Goal: Transaction & Acquisition: Download file/media

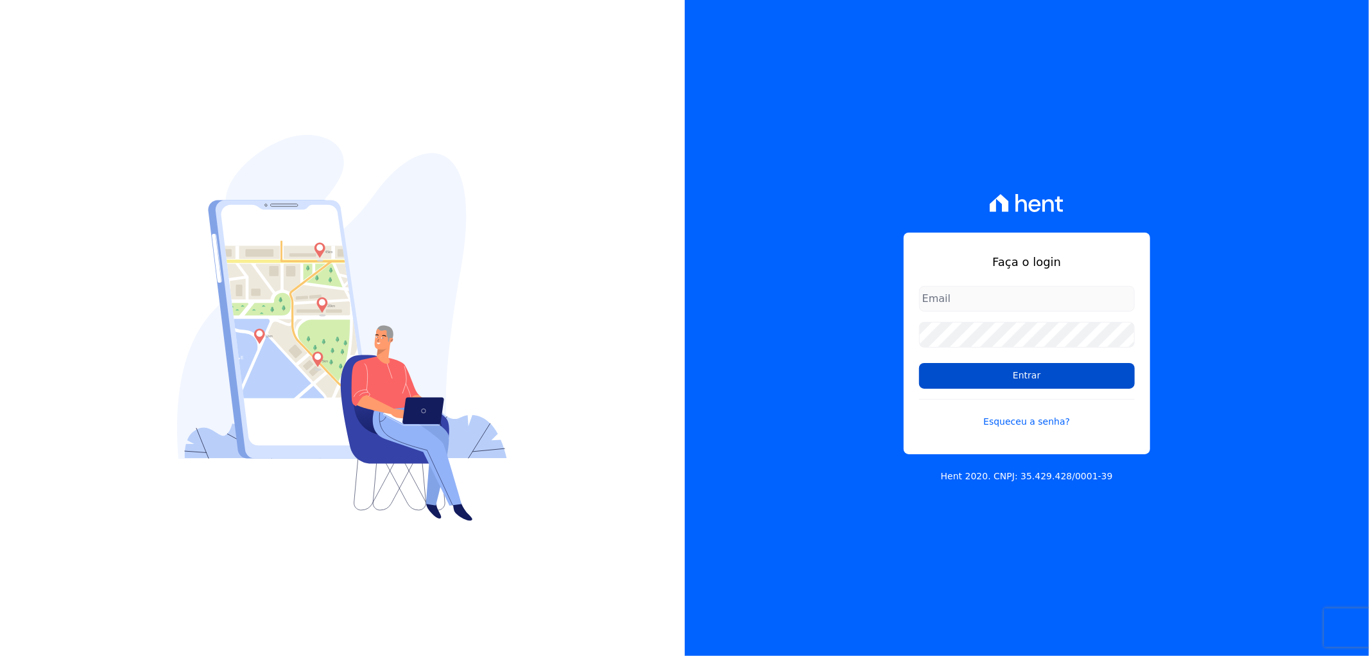
type input "[EMAIL_ADDRESS][DOMAIN_NAME]"
click at [1077, 369] on input "Entrar" at bounding box center [1027, 376] width 216 height 26
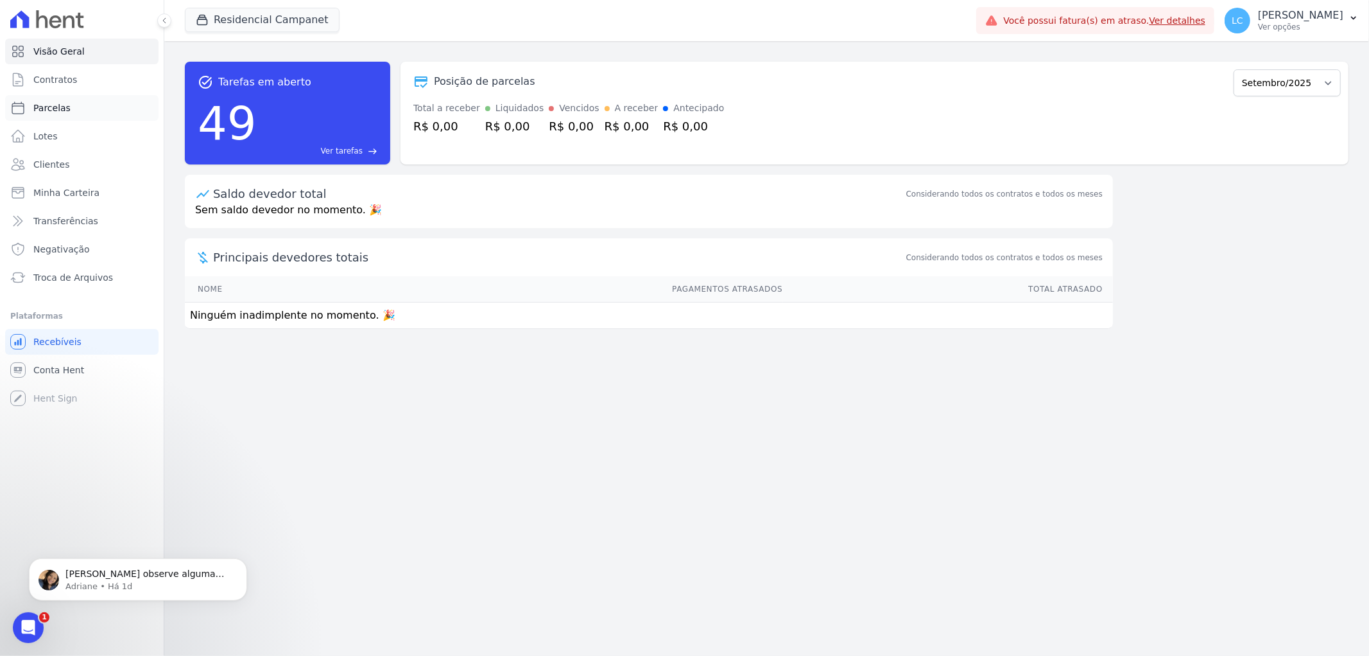
click at [81, 107] on link "Parcelas" at bounding box center [81, 108] width 153 height 26
select select
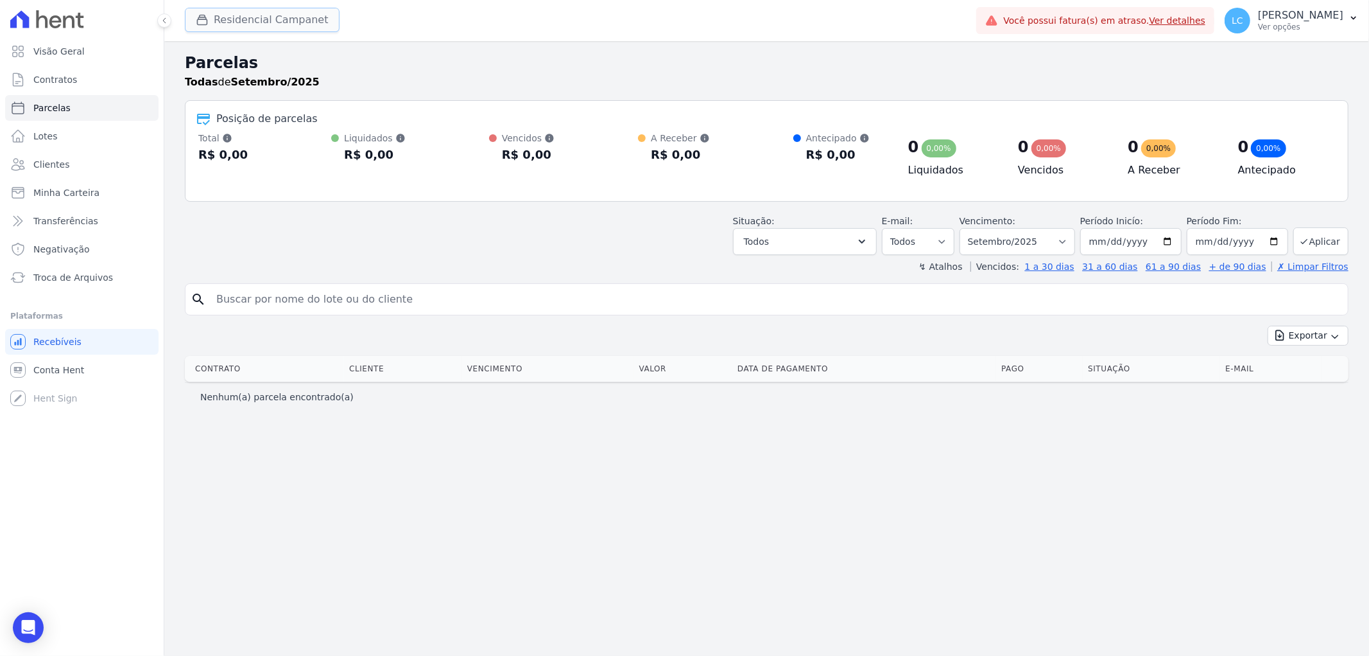
click at [254, 30] on button "Residencial Campanet" at bounding box center [262, 20] width 155 height 24
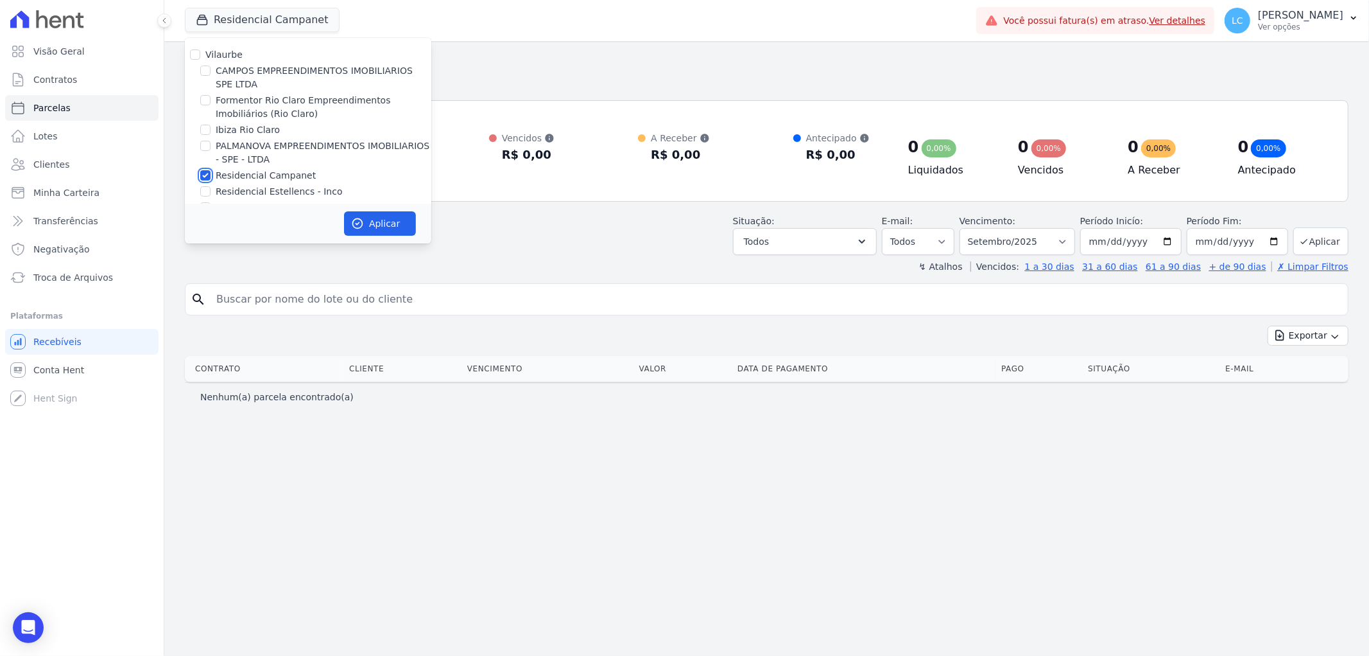
drag, startPoint x: 201, startPoint y: 172, endPoint x: 201, endPoint y: 150, distance: 22.5
click at [201, 170] on input "Residencial Campanet" at bounding box center [205, 175] width 10 height 10
checkbox input "false"
drag, startPoint x: 206, startPoint y: 145, endPoint x: 265, endPoint y: 169, distance: 63.1
click at [208, 145] on input "PALMANOVA EMPREENDIMENTOS IMOBILIARIOS - SPE - LTDA" at bounding box center [205, 146] width 10 height 10
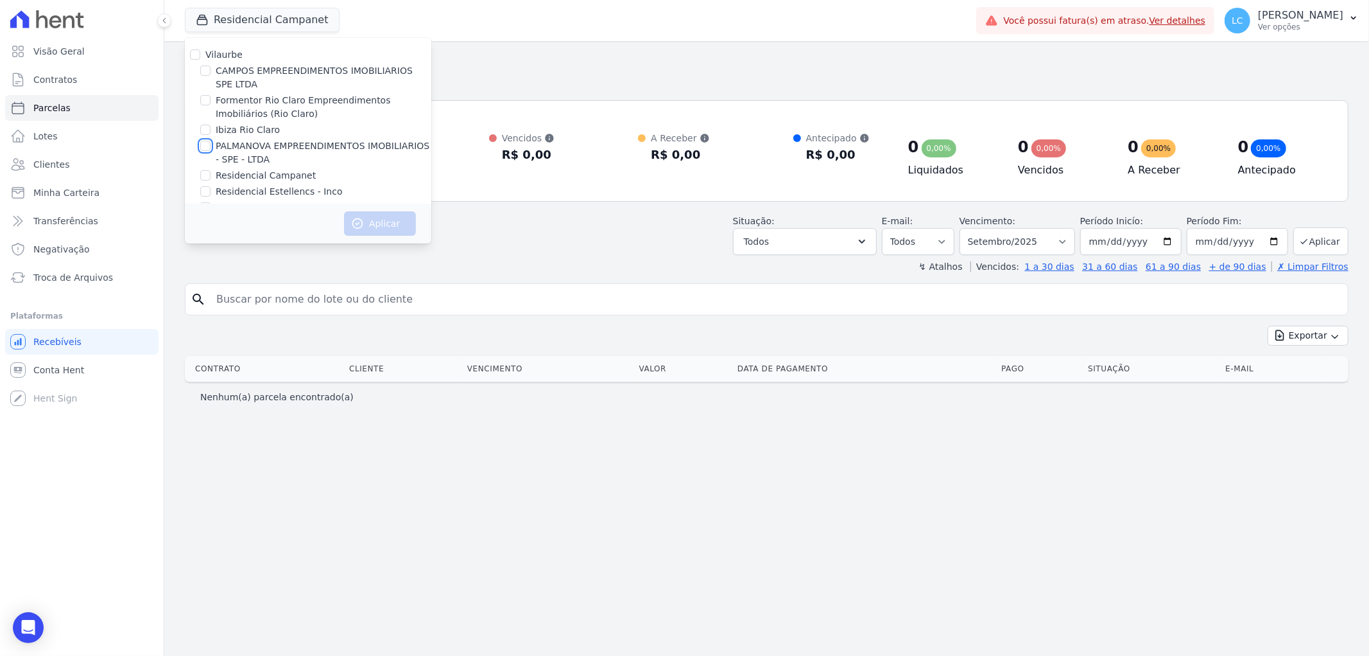
checkbox input "true"
click at [379, 225] on button "Aplicar" at bounding box center [380, 223] width 72 height 24
select select
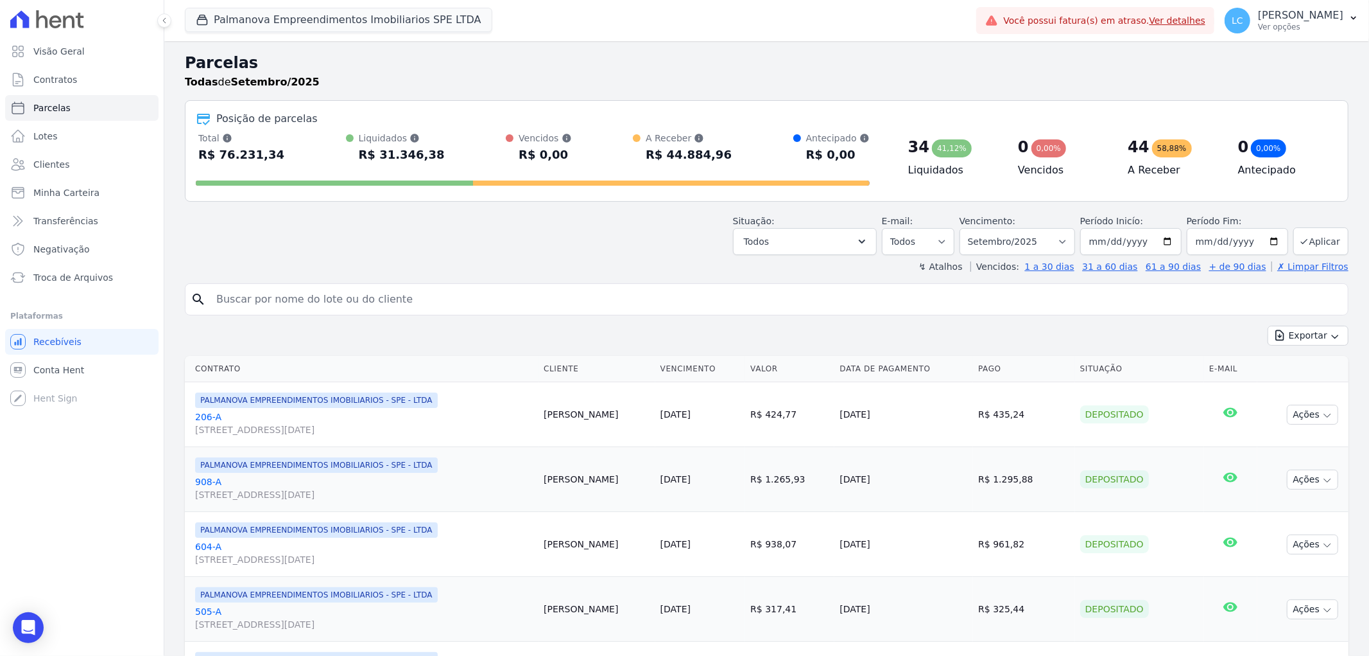
drag, startPoint x: 308, startPoint y: 284, endPoint x: 275, endPoint y: 299, distance: 36.5
click at [308, 284] on div "search" at bounding box center [767, 299] width 1164 height 32
click at [275, 299] on input "search" at bounding box center [776, 299] width 1134 height 26
paste input "João Vitor da Silva de Carvalho"
type input "João Vitor da Silva de Carvalho"
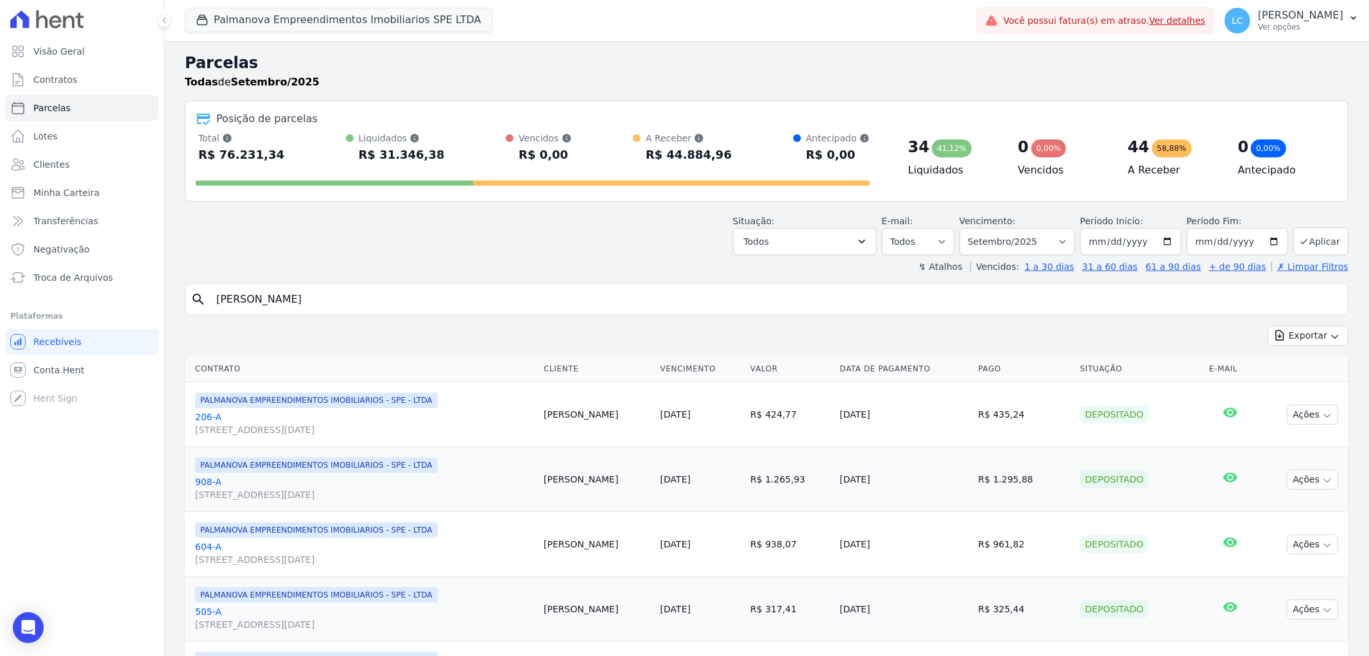
select select
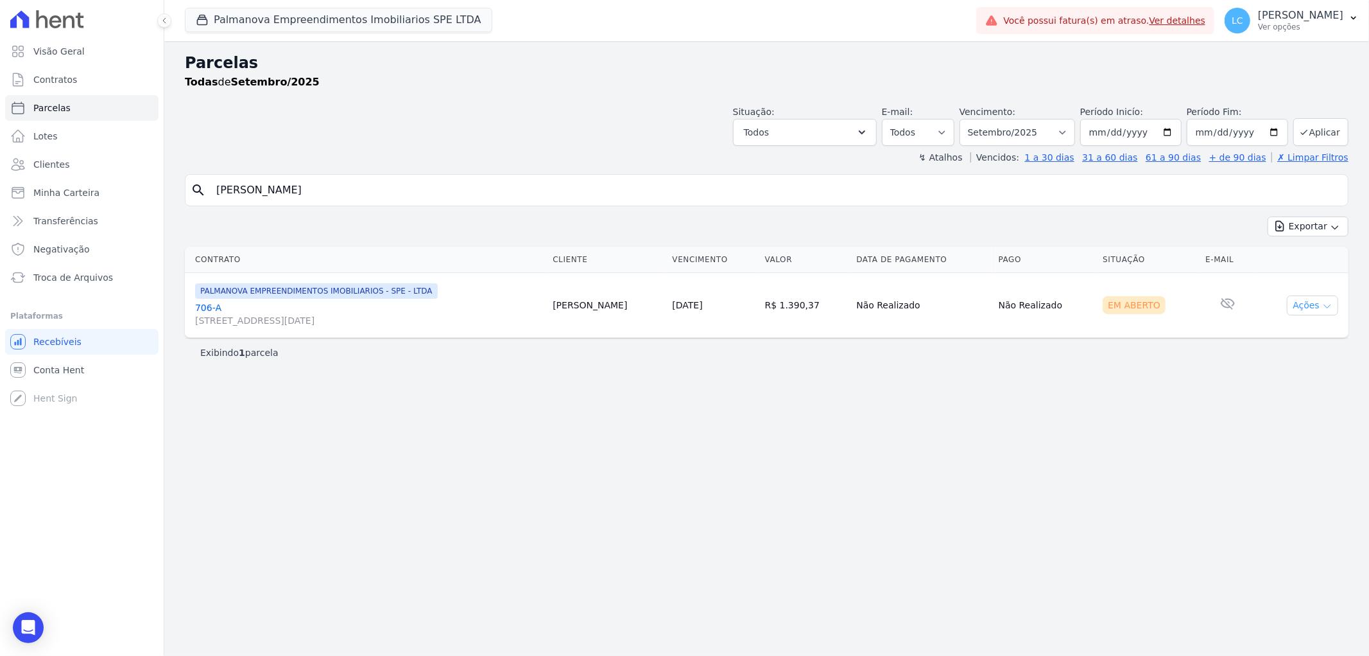
click at [1310, 309] on button "Ações" at bounding box center [1312, 305] width 51 height 20
click at [1315, 335] on link "Ver boleto" at bounding box center [1307, 335] width 123 height 24
drag, startPoint x: 386, startPoint y: 191, endPoint x: -80, endPoint y: 182, distance: 465.6
click at [0, 182] on html "Visão Geral Contratos Parcelas Lotes Clientes Minha Carteira Transferências Neg…" at bounding box center [684, 328] width 1369 height 656
paste input "Tiago de Amorim Melo Fi"
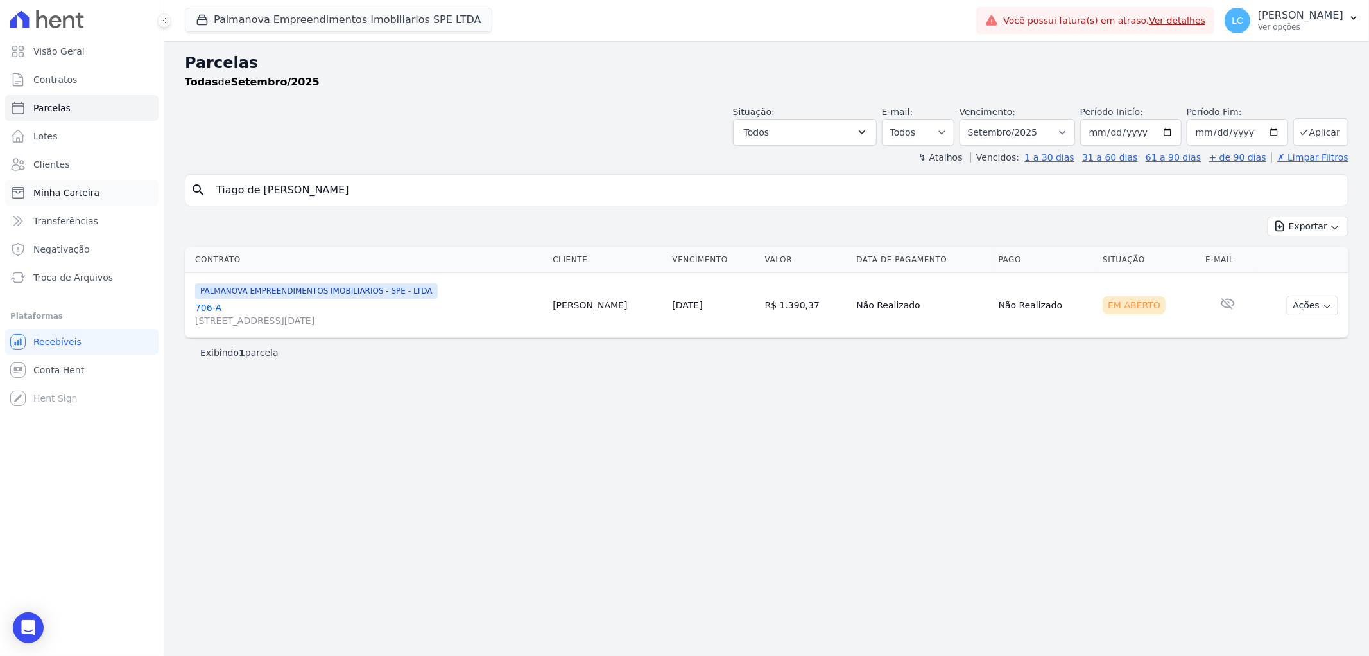
type input "Tiago de Amorim Melo Filho"
select select
click at [1323, 309] on icon "button" at bounding box center [1328, 306] width 10 height 10
click at [1298, 341] on link "Ver boleto" at bounding box center [1307, 335] width 123 height 24
drag, startPoint x: 377, startPoint y: 184, endPoint x: 15, endPoint y: 201, distance: 362.5
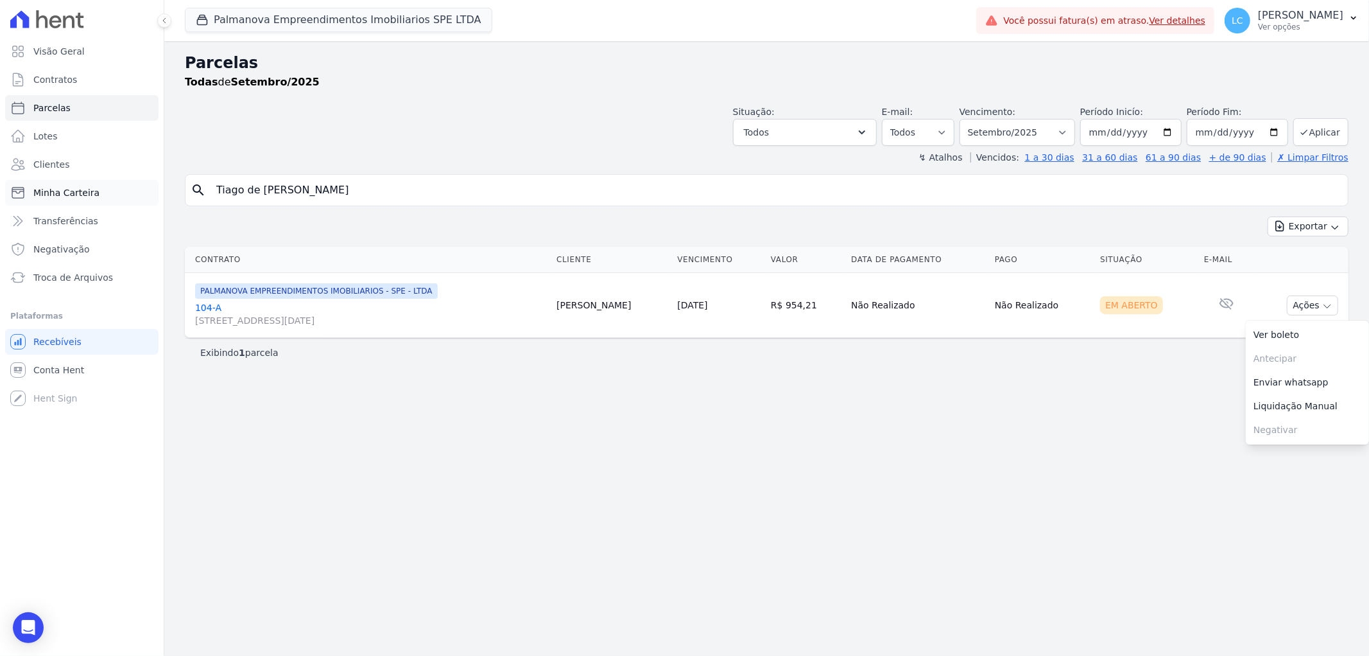
click at [15, 201] on div "Visão Geral Contratos Parcelas Lotes Clientes Minha Carteira Transferências Neg…" at bounding box center [684, 328] width 1369 height 656
paste input "Lara Iza Schiavi Quirin"
type input "Lara Iza Schiavi Quirino"
select select
click at [1292, 302] on button "Ações" at bounding box center [1312, 305] width 51 height 20
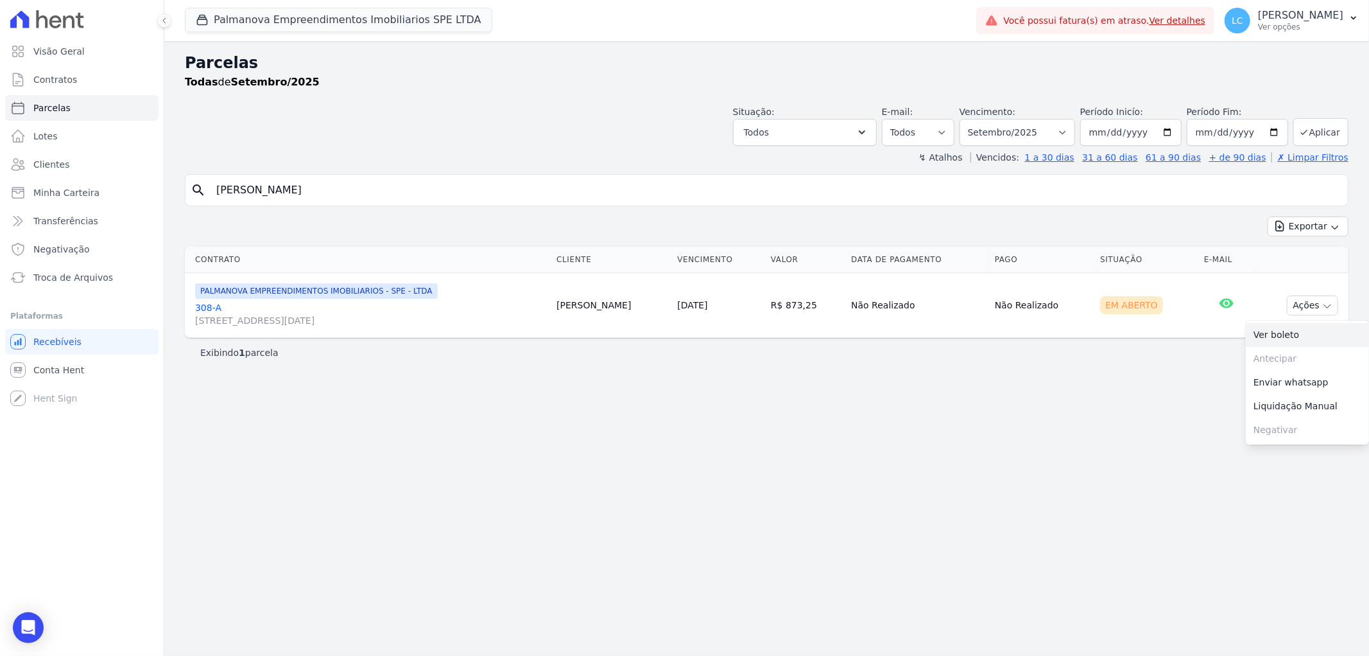
click at [1278, 333] on link "Ver boleto" at bounding box center [1307, 335] width 123 height 24
click at [383, 26] on button "Palmanova Empreendimentos Imobiliarios SPE LTDA" at bounding box center [339, 20] width 308 height 24
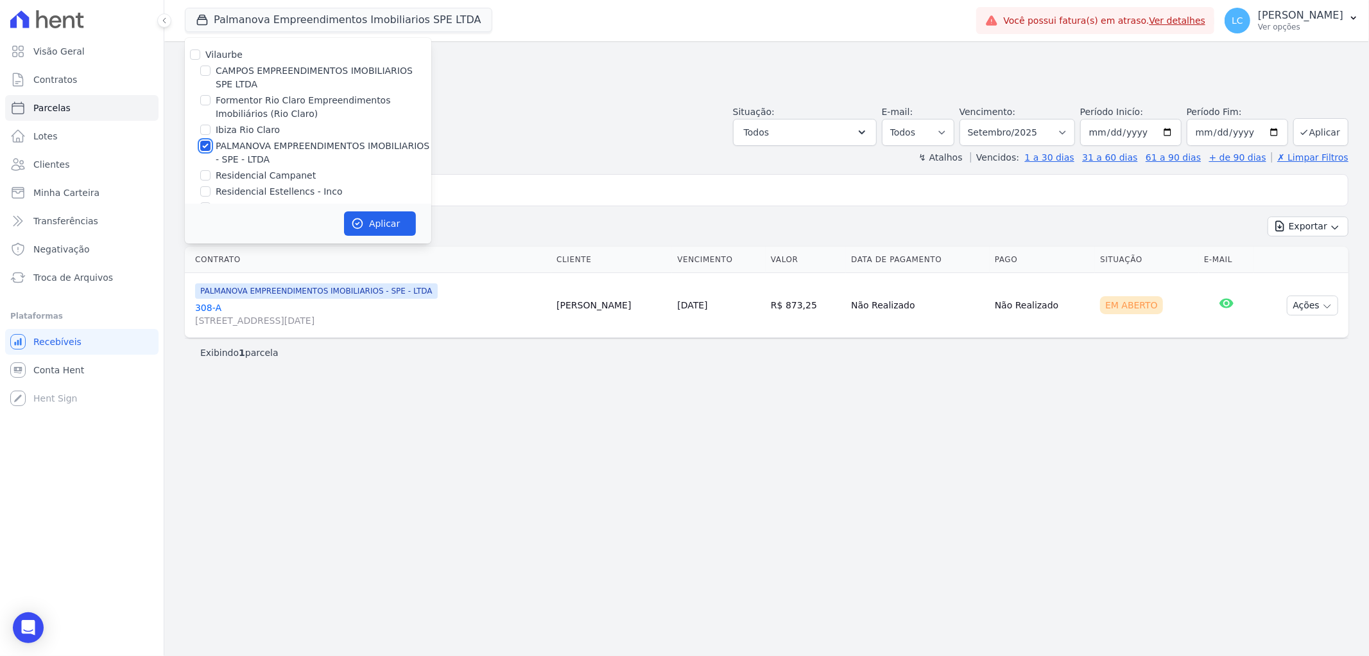
click at [202, 149] on input "PALMANOVA EMPREENDIMENTOS IMOBILIARIOS - SPE - LTDA" at bounding box center [205, 146] width 10 height 10
checkbox input "false"
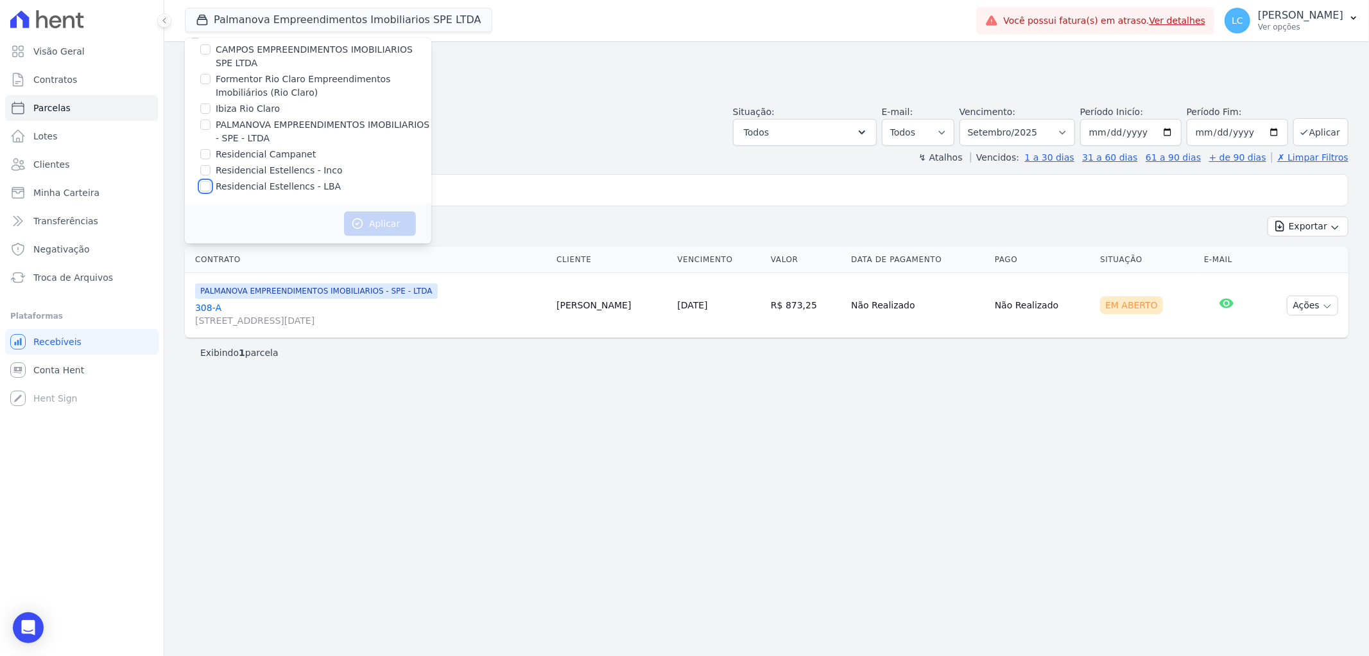
drag, startPoint x: 204, startPoint y: 185, endPoint x: 281, endPoint y: 209, distance: 80.2
click at [206, 184] on input "Residencial Estellencs - LBA" at bounding box center [205, 186] width 10 height 10
checkbox input "true"
click at [381, 215] on button "Aplicar" at bounding box center [380, 223] width 72 height 24
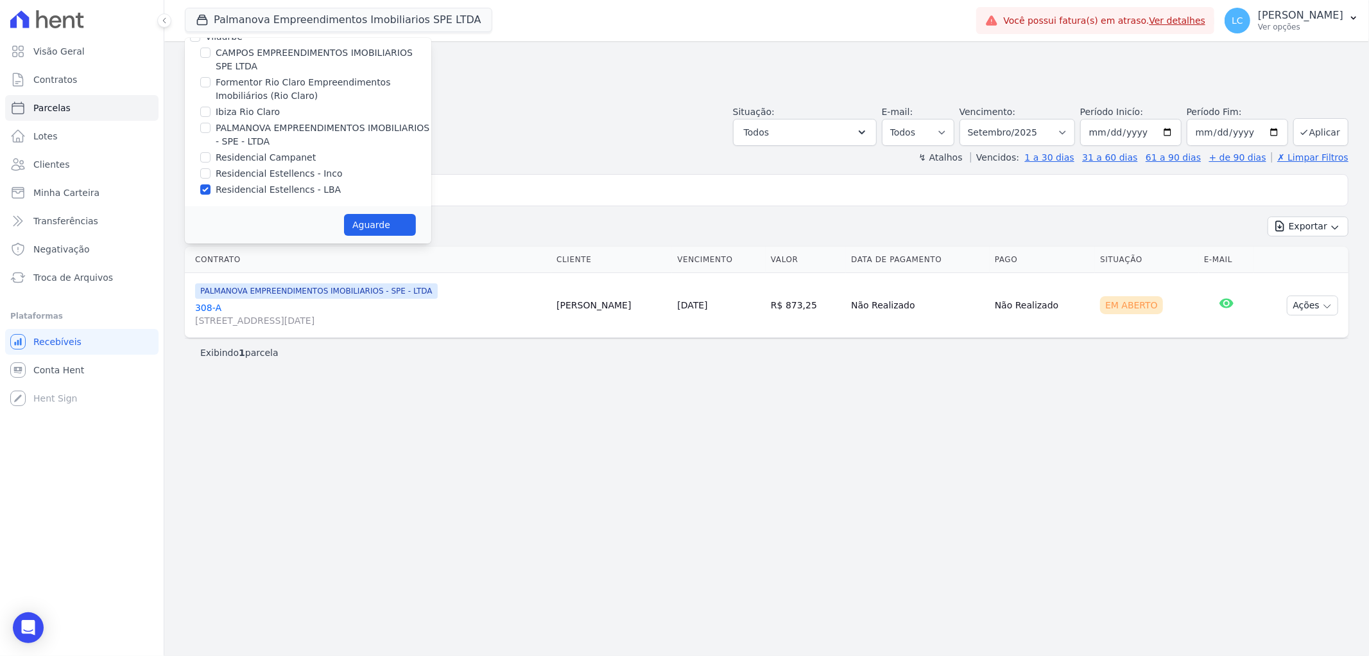
select select
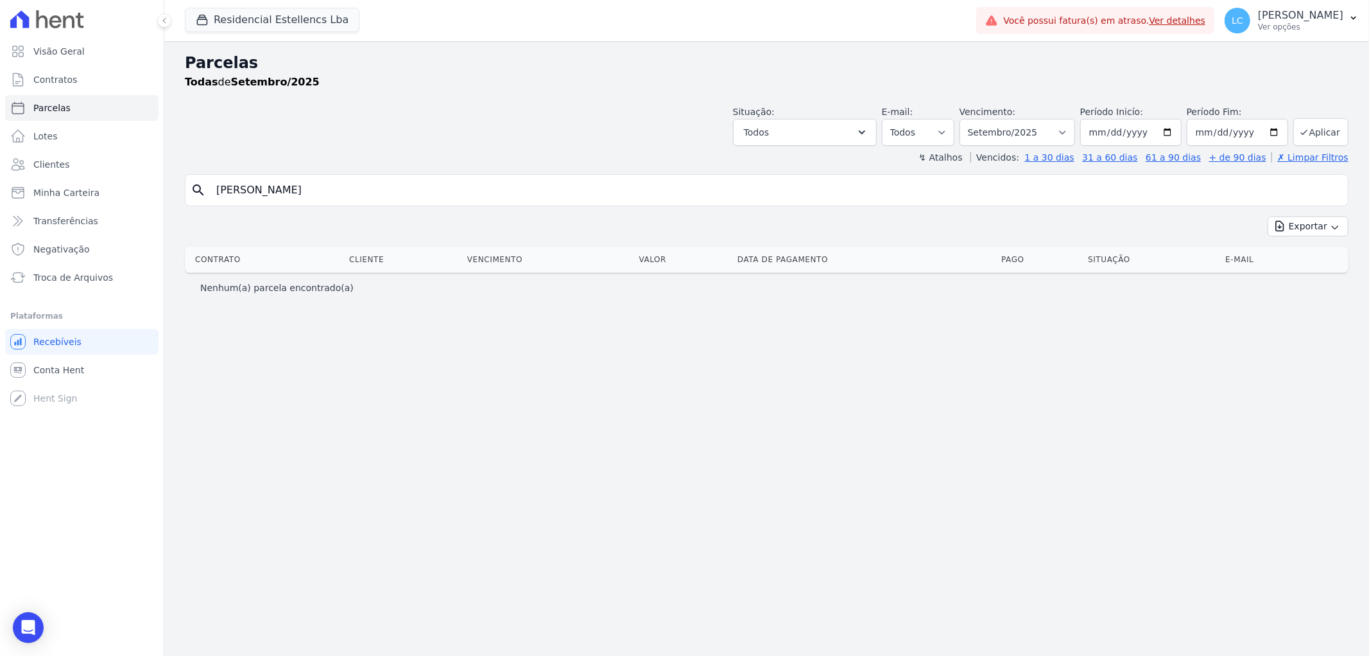
click at [496, 194] on input "Lara Iza Schiavi Quirino" at bounding box center [776, 190] width 1134 height 26
drag, startPoint x: 496, startPoint y: 194, endPoint x: 95, endPoint y: 174, distance: 401.1
click at [95, 174] on div "Visão Geral Contratos Parcelas Lotes Clientes Minha Carteira Transferências Neg…" at bounding box center [684, 328] width 1369 height 656
paste input "Sandro Fernando Jama"
type input "Sandro Fernando Jamarino"
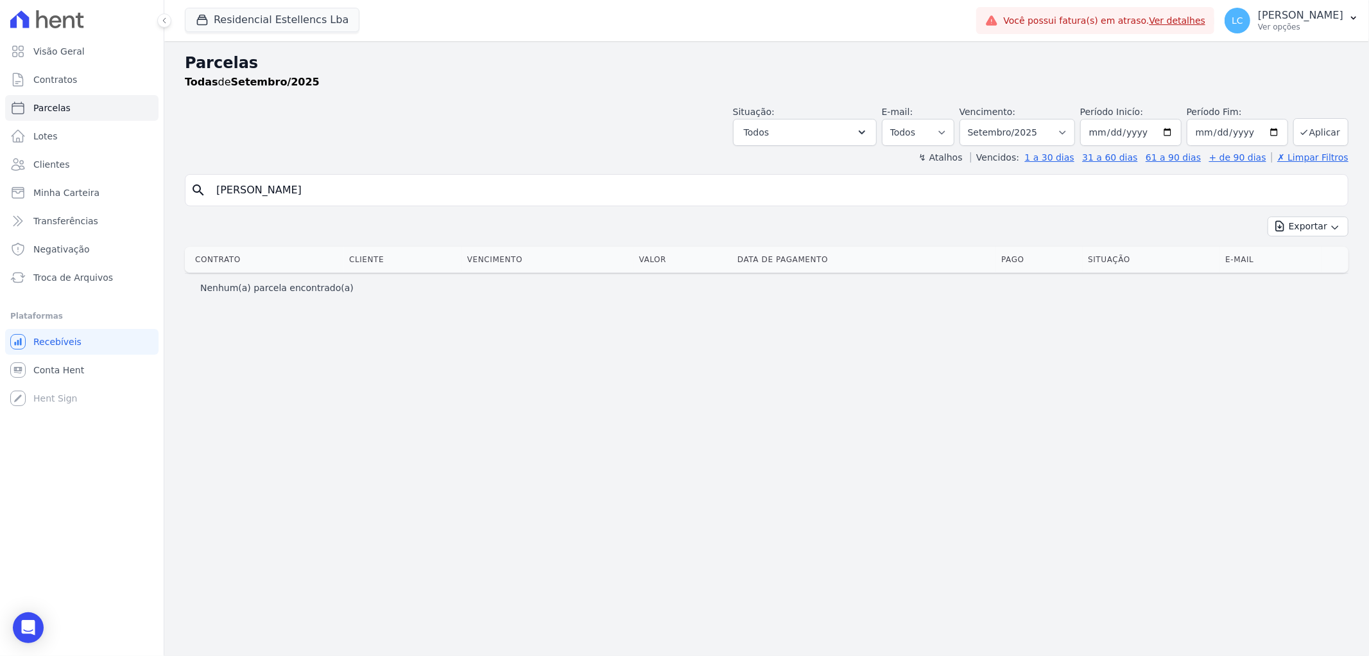
select select
click at [1059, 137] on select "Filtrar por período ──────── Todos os meses Março/2018 Abril/2018 Maio/2018 Jun…" at bounding box center [1018, 132] width 116 height 27
select select "all"
click at [978, 119] on select "Filtrar por período ──────── Todos os meses Março/2018 Abril/2018 Maio/2018 Jun…" at bounding box center [1018, 132] width 116 height 27
select select
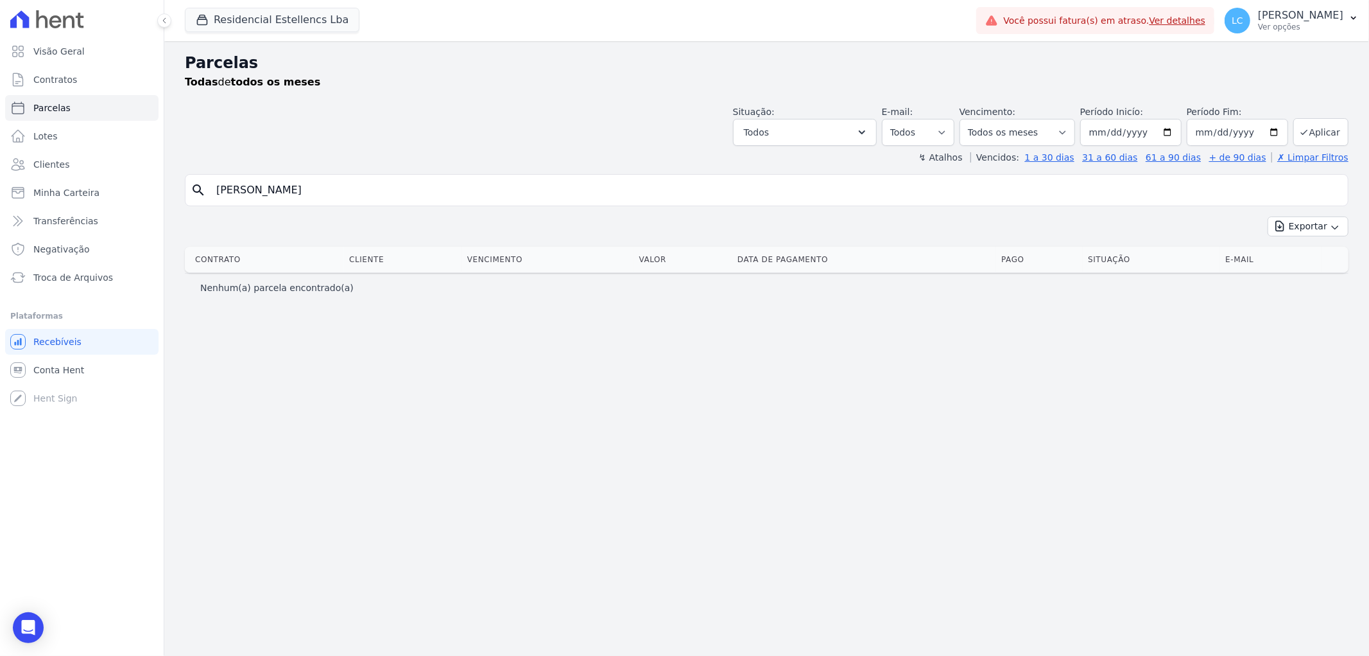
click at [403, 193] on input "Sandro Fernando Jamarino" at bounding box center [776, 190] width 1134 height 26
select select
click at [74, 361] on link "Conta Hent" at bounding box center [81, 370] width 153 height 26
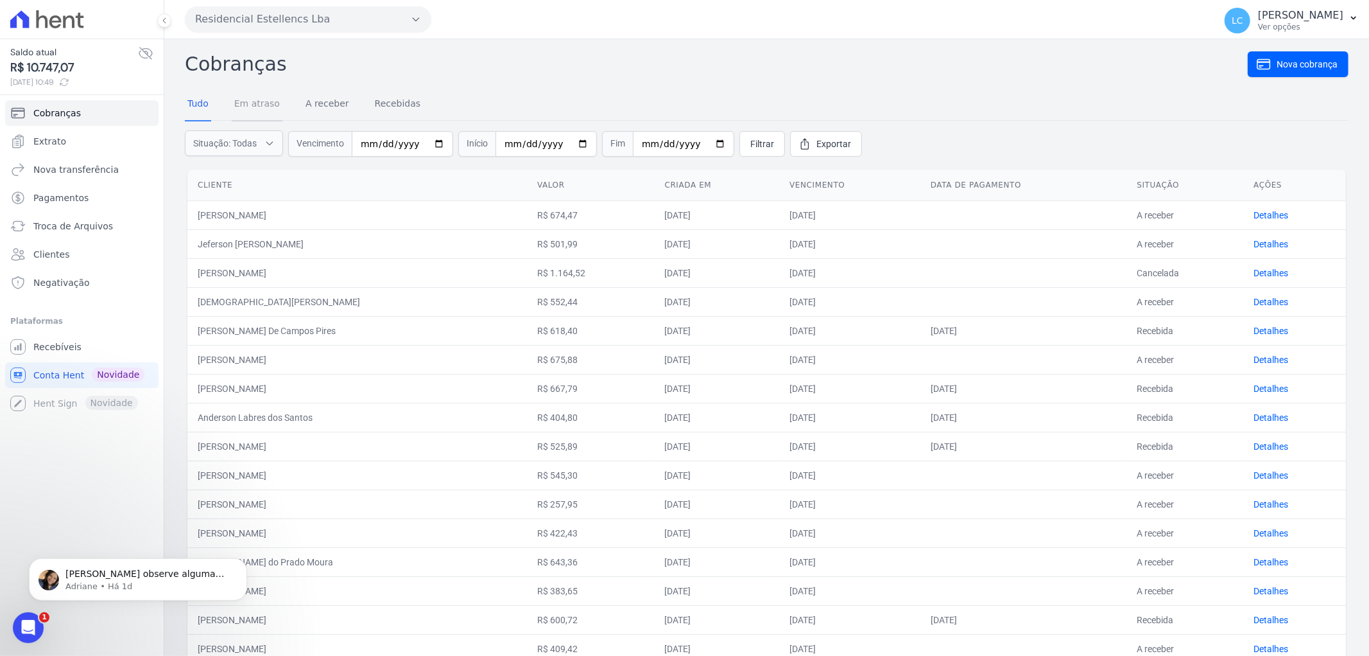
click at [258, 101] on link "Em atraso" at bounding box center [257, 104] width 51 height 33
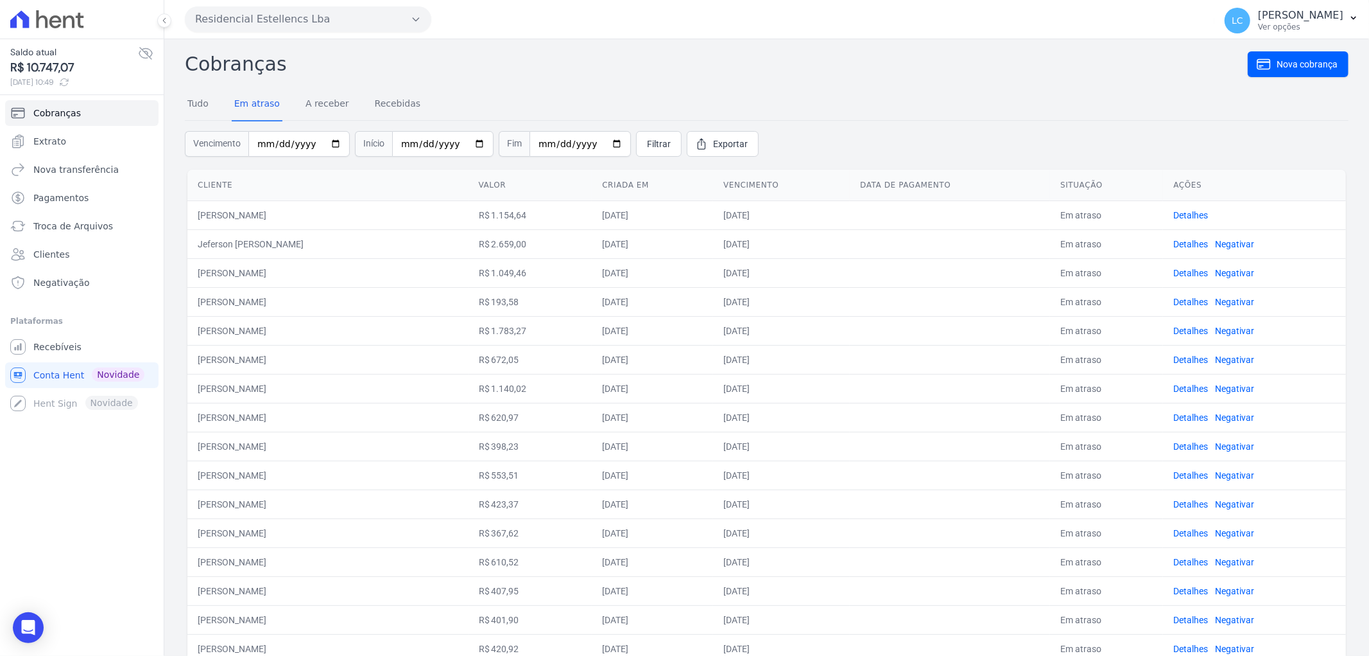
scroll to position [71, 0]
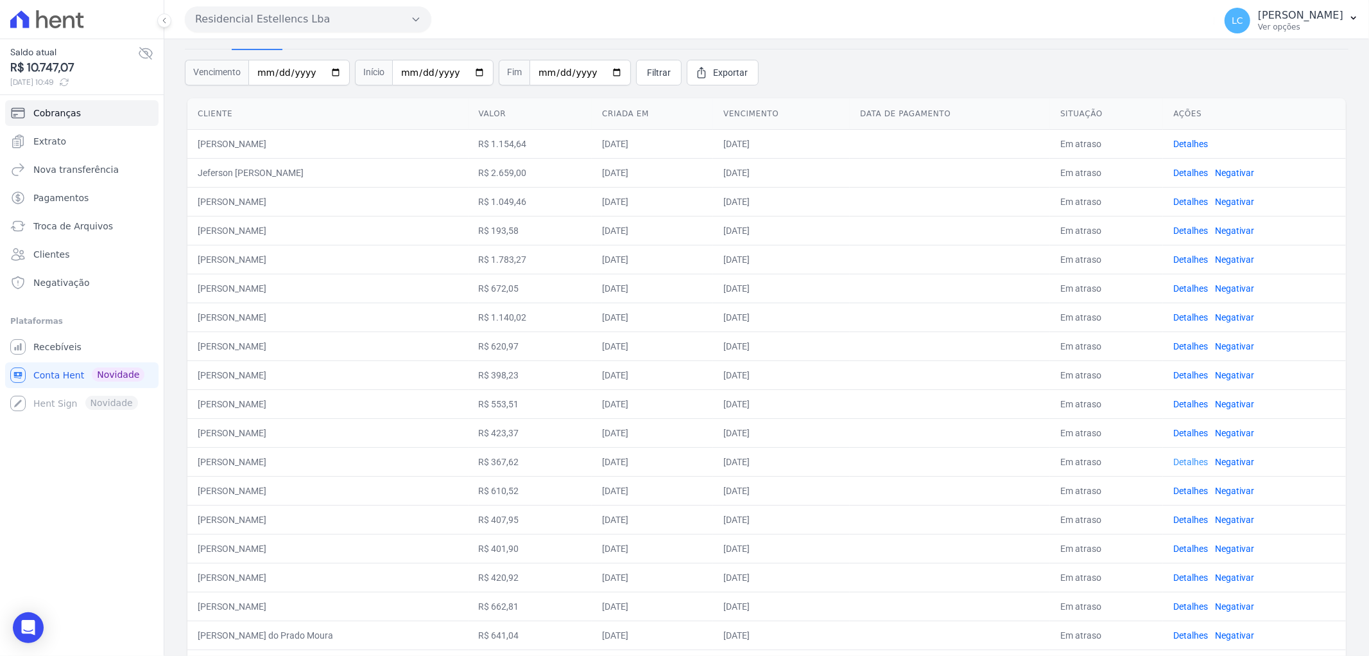
click at [1194, 460] on link "Detalhes" at bounding box center [1191, 461] width 35 height 10
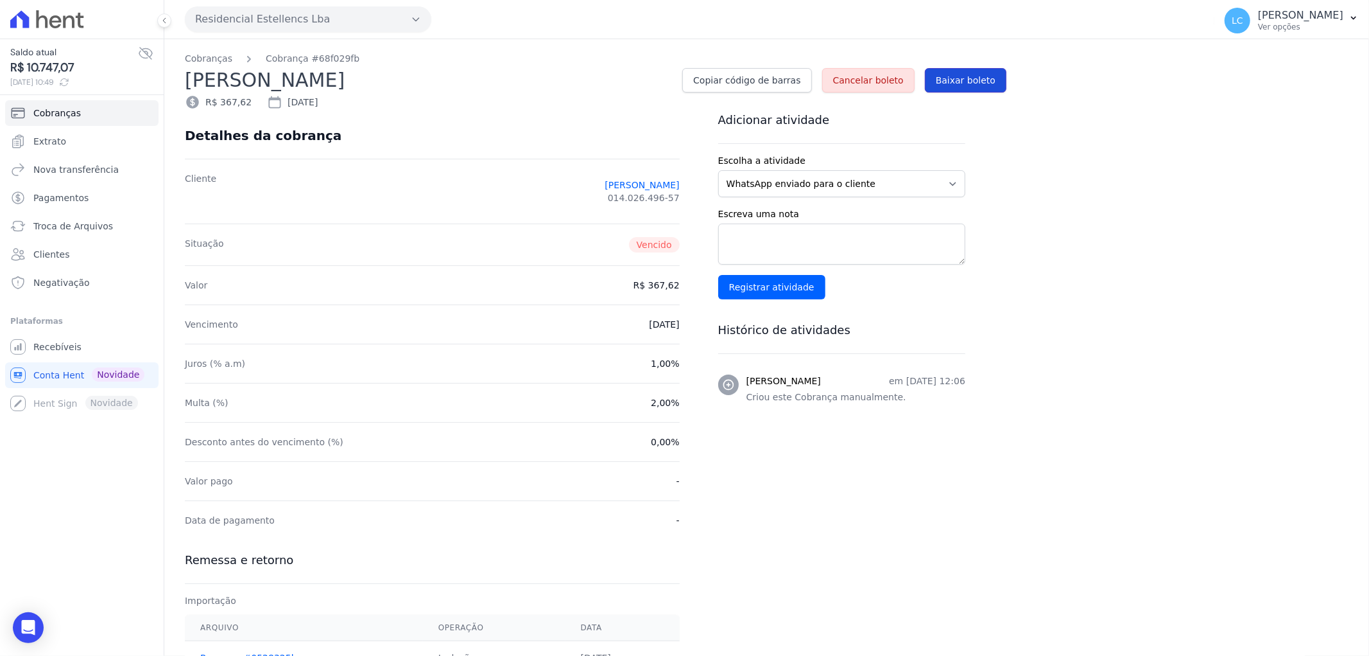
click at [960, 74] on span "Baixar boleto" at bounding box center [966, 80] width 60 height 13
click at [67, 19] on icon at bounding box center [47, 19] width 74 height 18
click at [55, 350] on span "Recebíveis" at bounding box center [57, 346] width 48 height 13
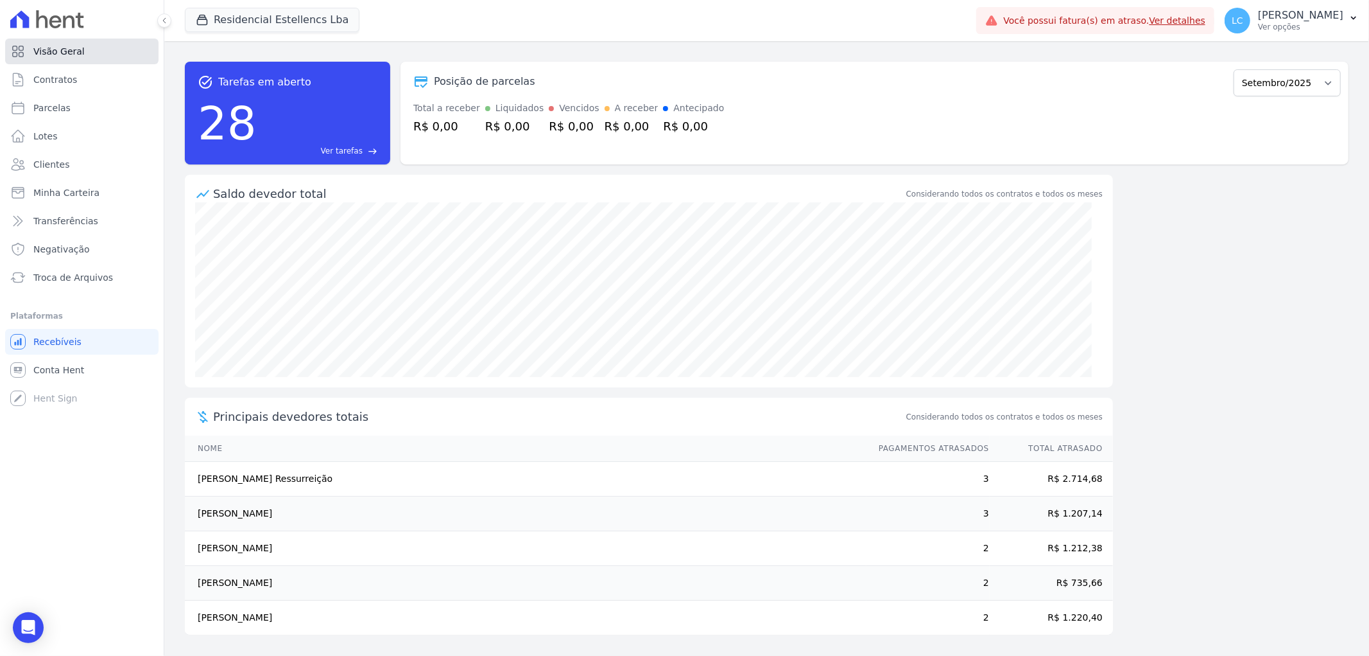
click at [62, 51] on span "Visão Geral" at bounding box center [58, 51] width 51 height 13
click at [278, 26] on button "Residencial Estellencs Lba" at bounding box center [272, 20] width 175 height 24
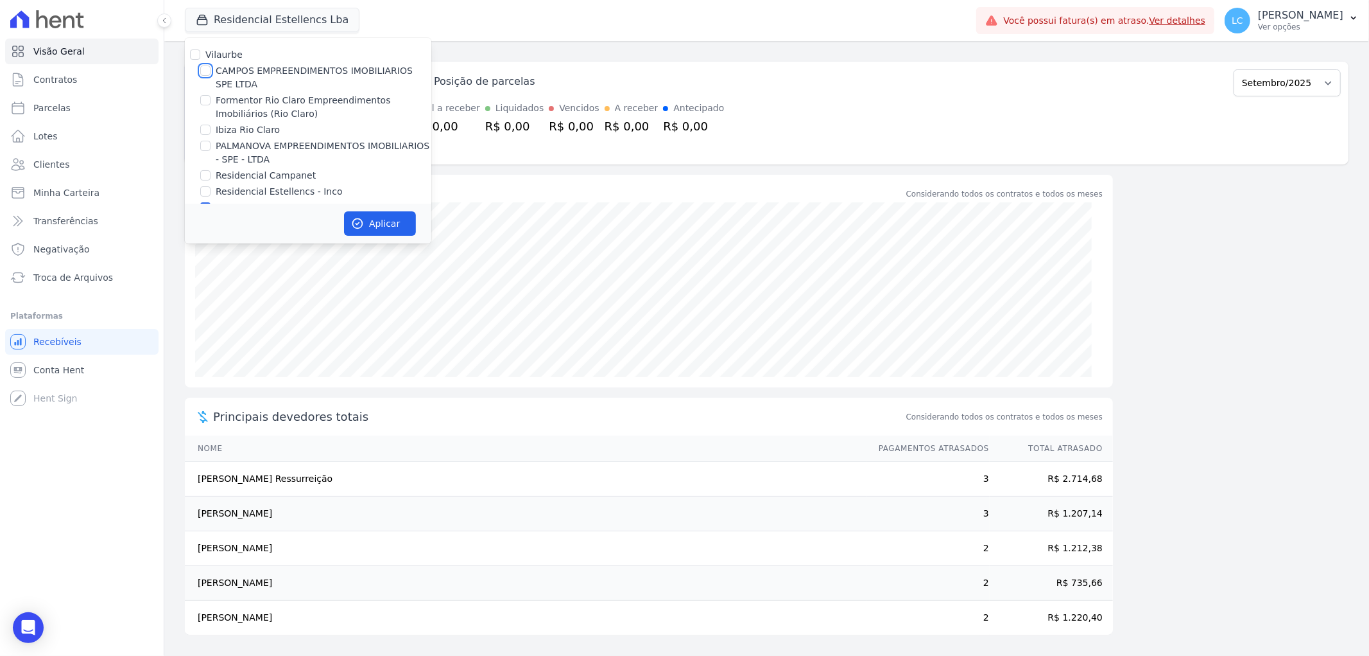
click at [206, 67] on input "CAMPOS EMPREENDIMENTOS IMOBILIARIOS SPE LTDA" at bounding box center [205, 70] width 10 height 10
checkbox input "true"
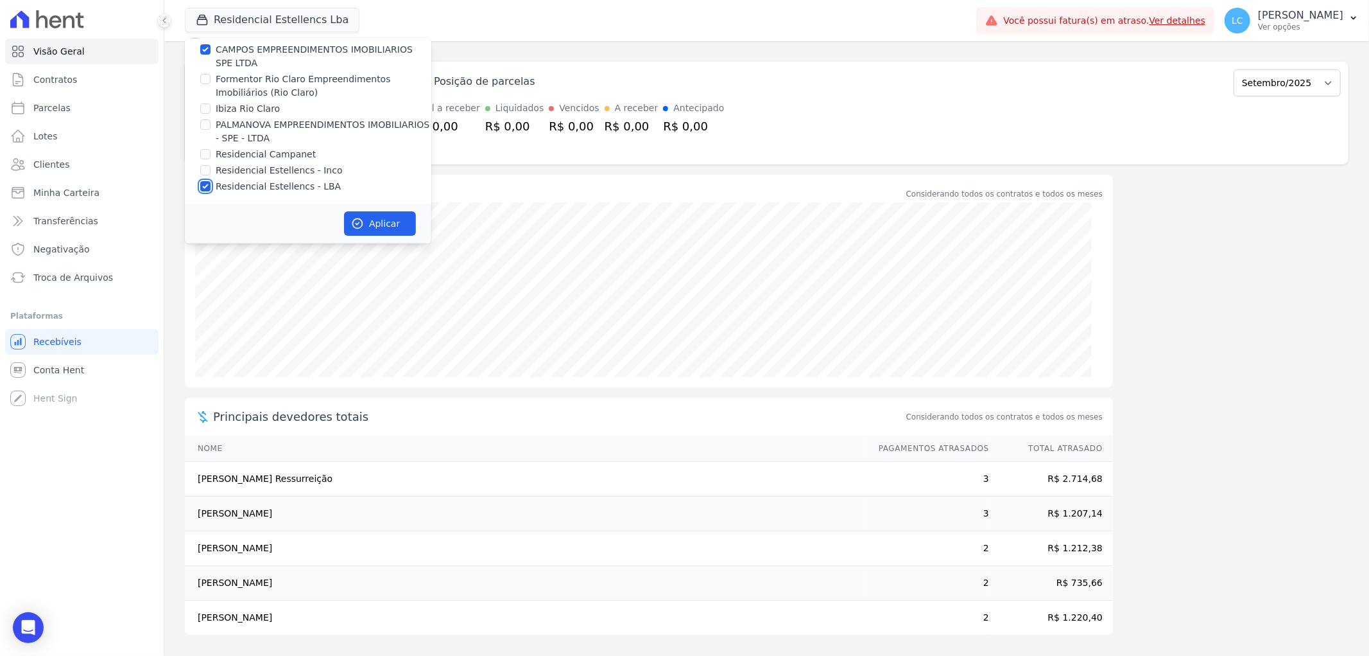
click at [208, 184] on input "Residencial Estellencs - LBA" at bounding box center [205, 186] width 10 height 10
checkbox input "false"
click at [384, 220] on button "Aplicar" at bounding box center [380, 223] width 72 height 24
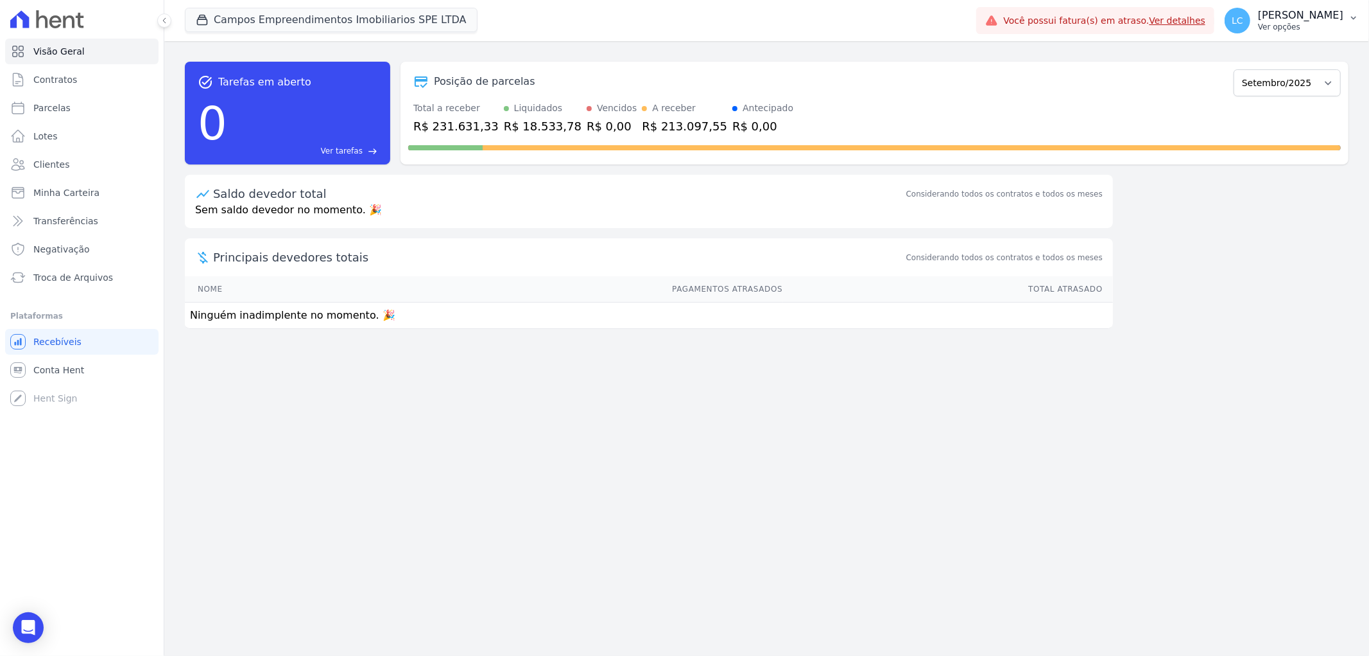
click at [1215, 14] on button "LC Larissa Caroline dos Santos Souza Ver opções" at bounding box center [1292, 21] width 155 height 36
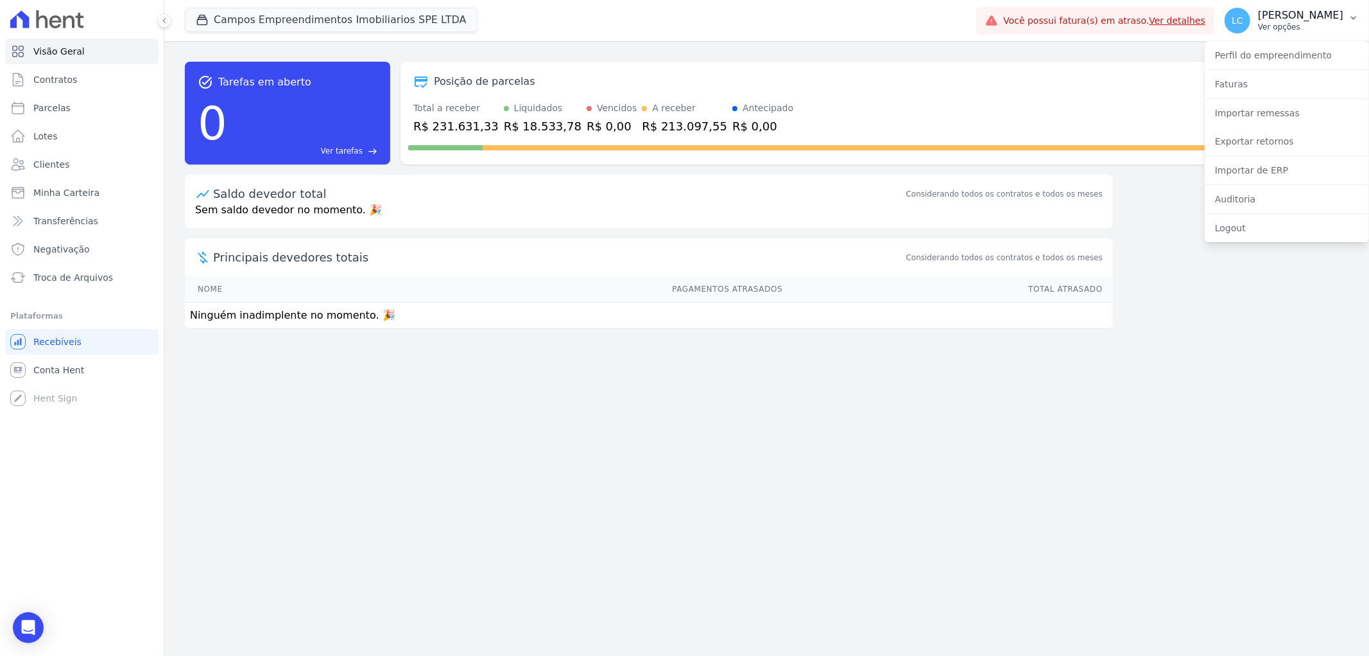
drag, startPoint x: 1158, startPoint y: 14, endPoint x: 1166, endPoint y: 19, distance: 9.8
click at [1225, 14] on span "LC" at bounding box center [1238, 21] width 26 height 26
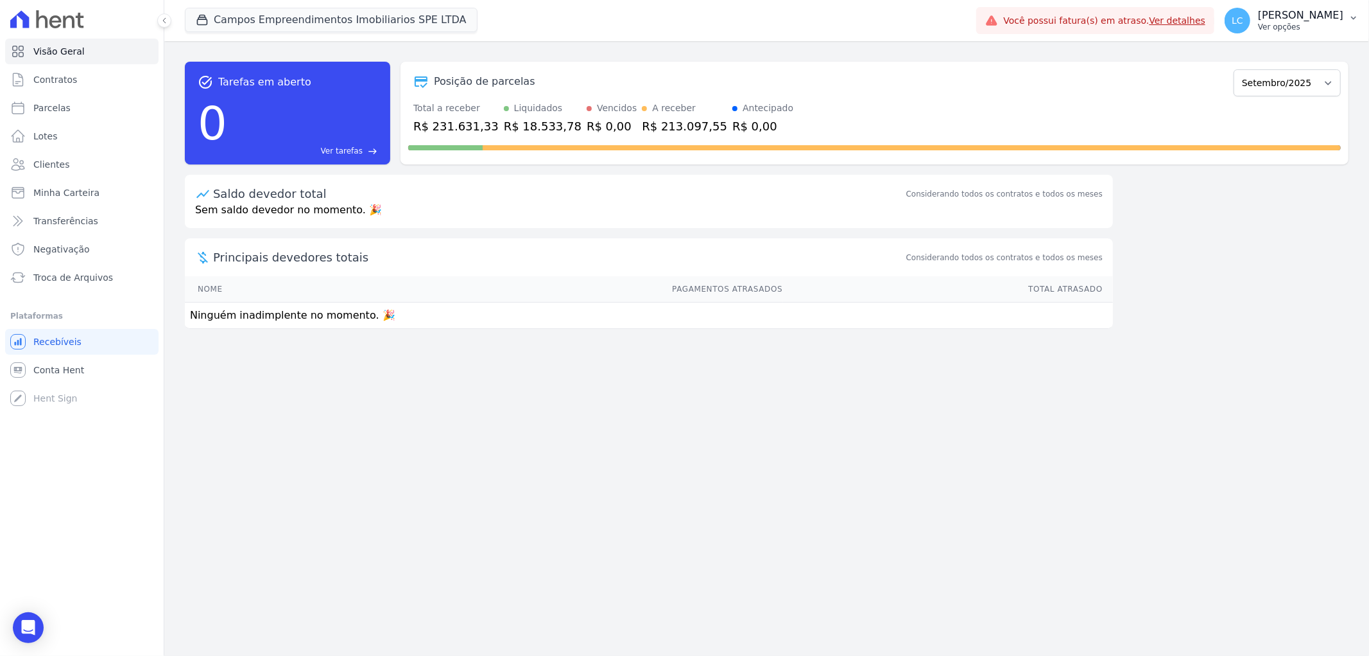
click at [1232, 21] on span "LC" at bounding box center [1238, 20] width 12 height 9
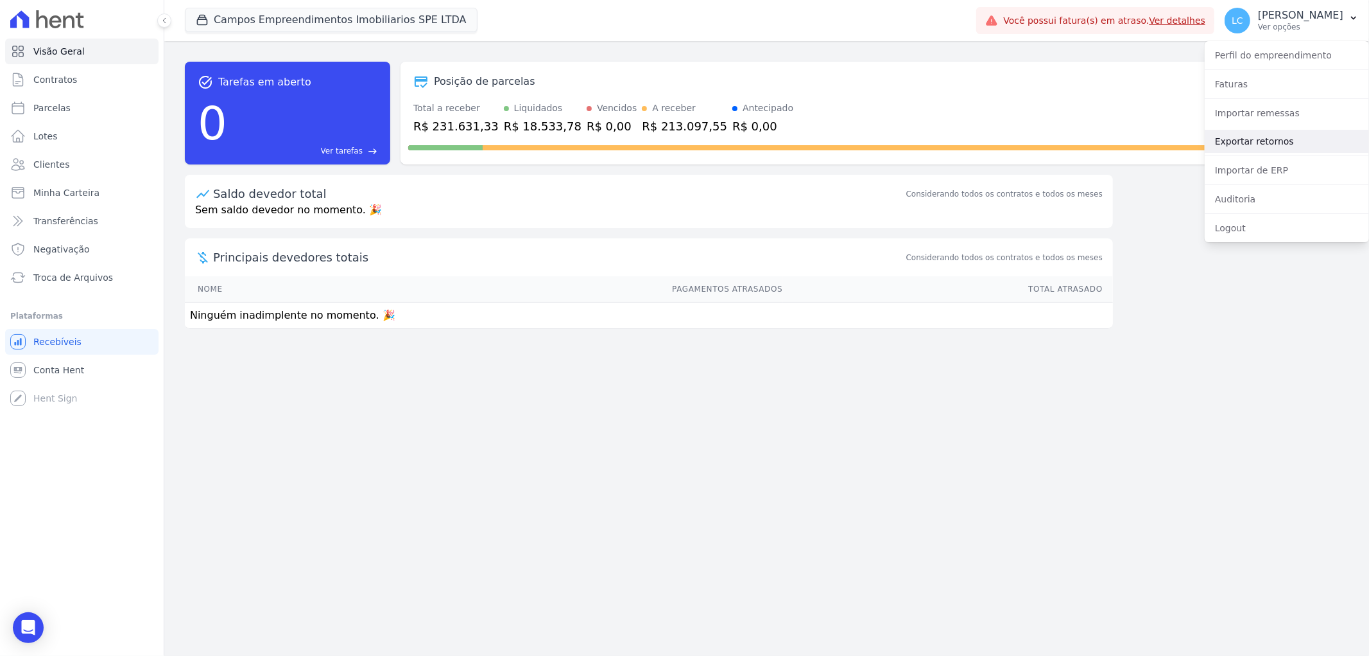
click at [1258, 144] on link "Exportar retornos" at bounding box center [1287, 141] width 164 height 23
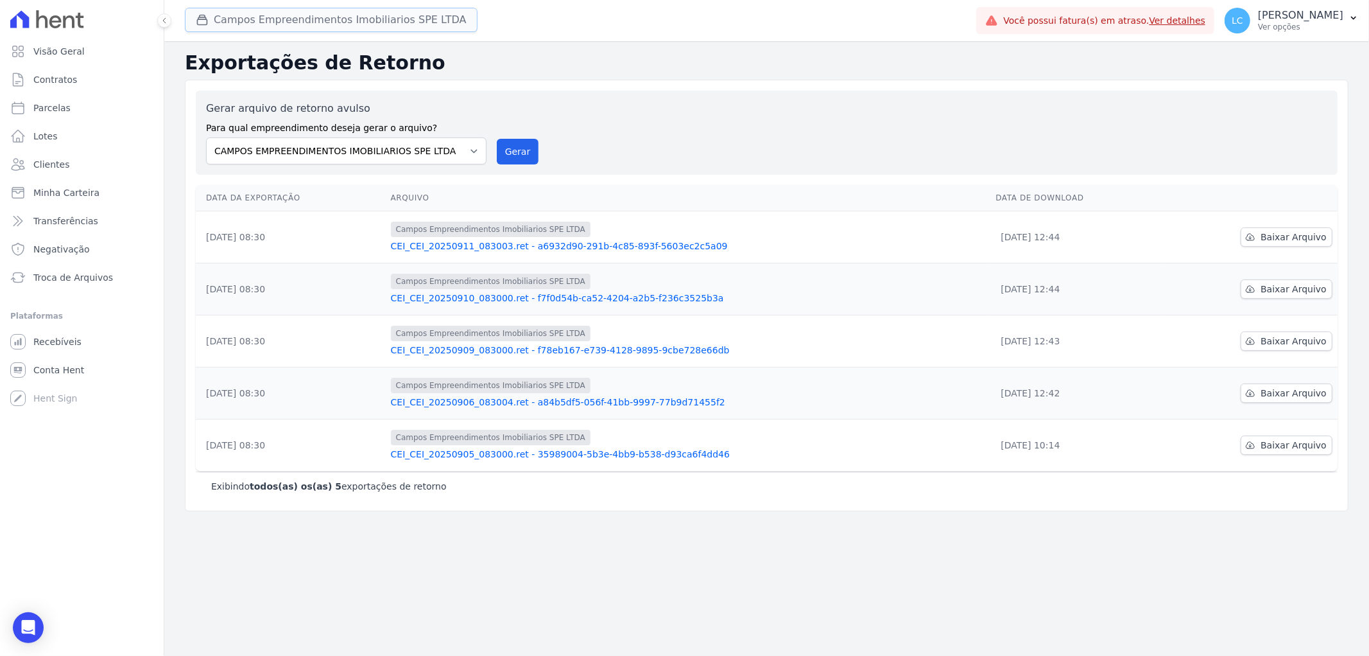
click at [271, 24] on button "Campos Empreendimentos Imobiliarios SPE LTDA" at bounding box center [331, 20] width 293 height 24
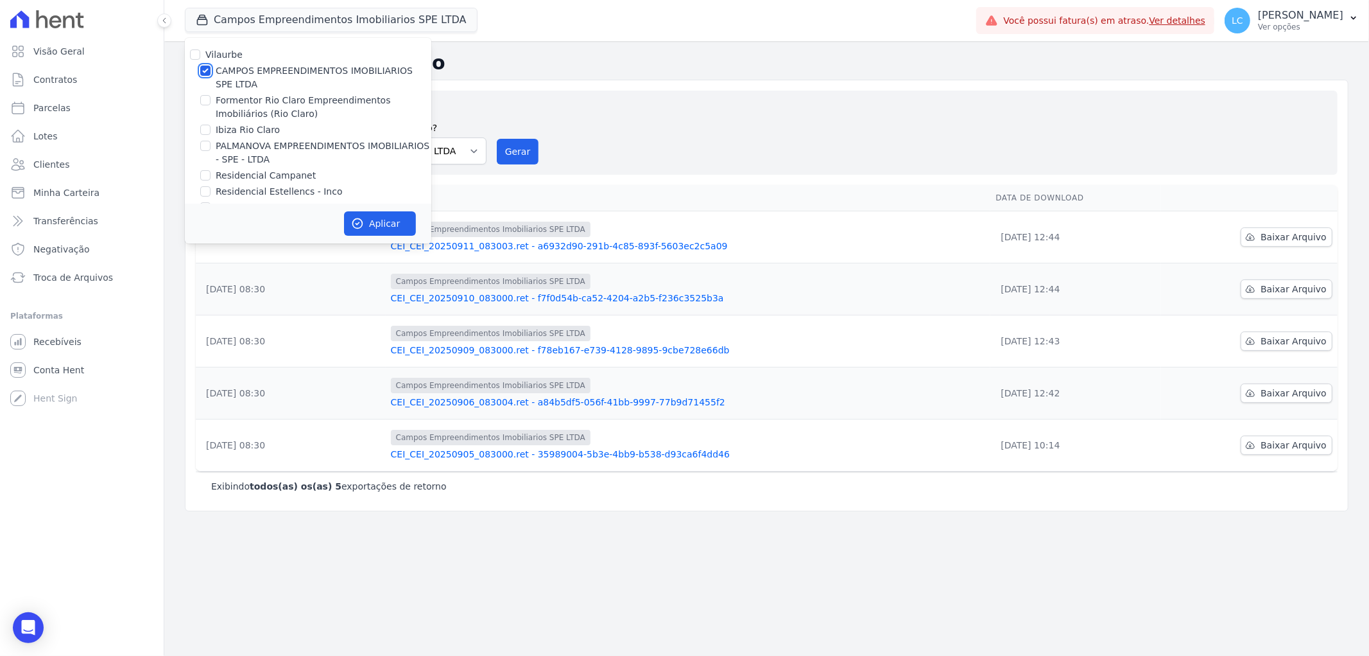
click at [208, 71] on input "CAMPOS EMPREENDIMENTOS IMOBILIARIOS SPE LTDA" at bounding box center [205, 70] width 10 height 10
checkbox input "false"
click at [202, 133] on input "Ibiza Rio Claro" at bounding box center [205, 130] width 10 height 10
checkbox input "true"
click at [399, 221] on button "Aplicar" at bounding box center [380, 223] width 72 height 24
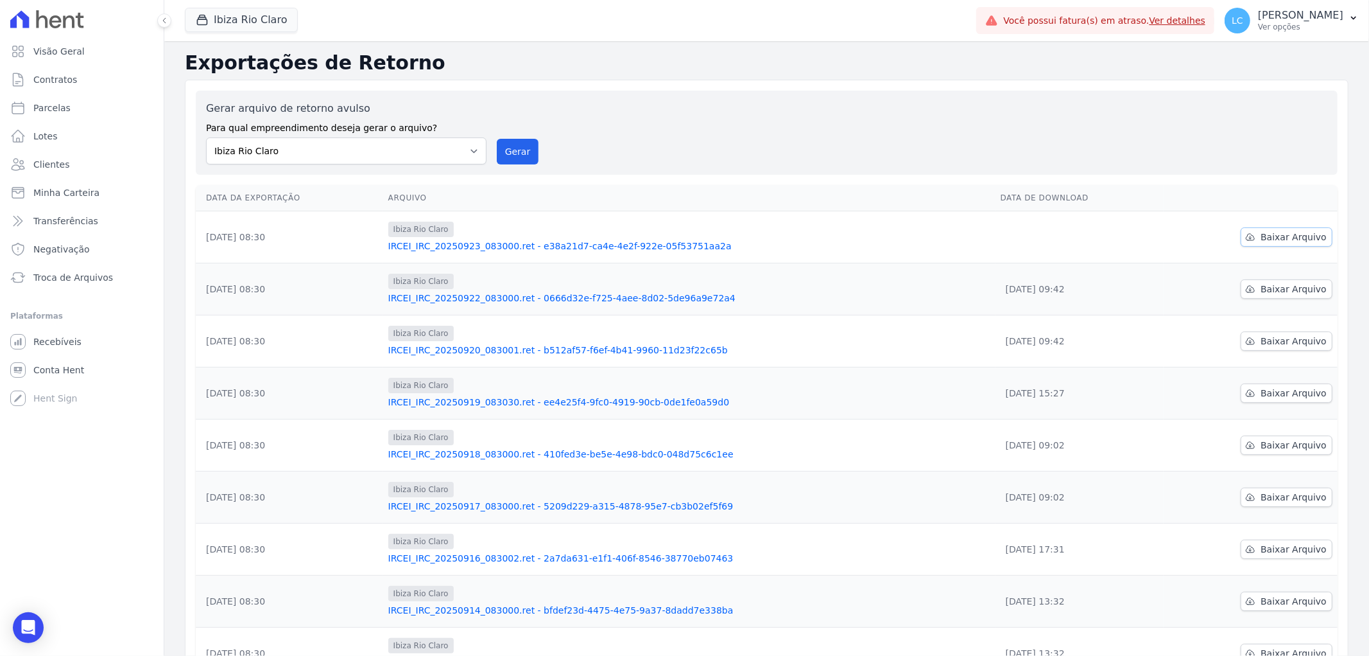
click at [1286, 238] on span "Baixar Arquivo" at bounding box center [1294, 236] width 66 height 13
click at [244, 22] on button "Ibiza Rio Claro" at bounding box center [241, 20] width 113 height 24
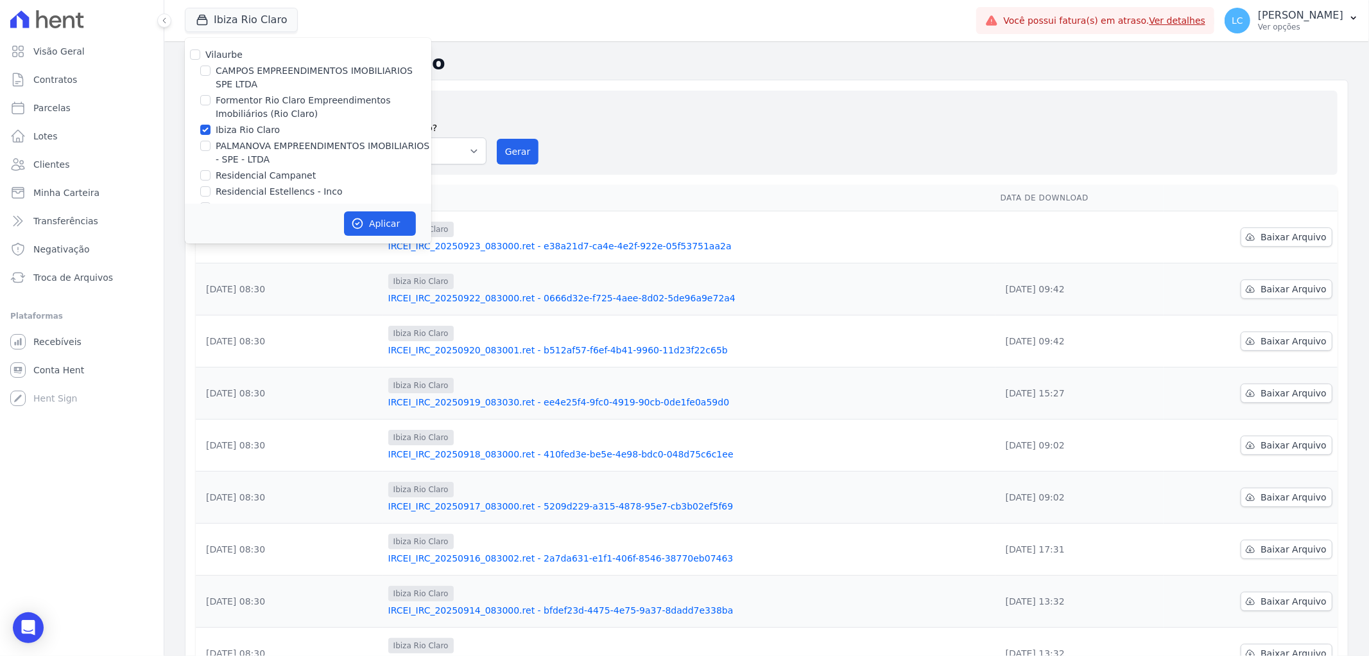
drag, startPoint x: 826, startPoint y: 88, endPoint x: 848, endPoint y: 76, distance: 25.6
click at [830, 86] on div "Gerar arquivo de retorno avulso Para qual empreendimento deseja gerar o arquivo…" at bounding box center [767, 434] width 1164 height 708
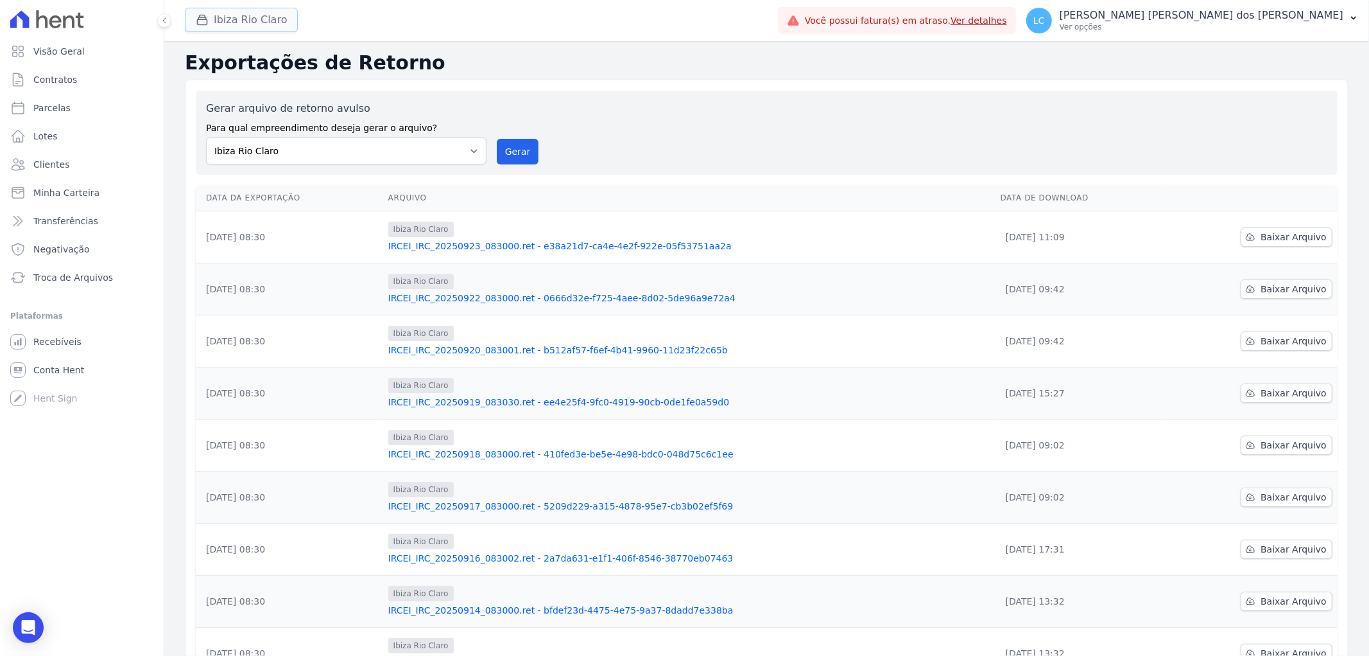
click at [232, 21] on button "Ibiza Rio Claro" at bounding box center [241, 20] width 113 height 24
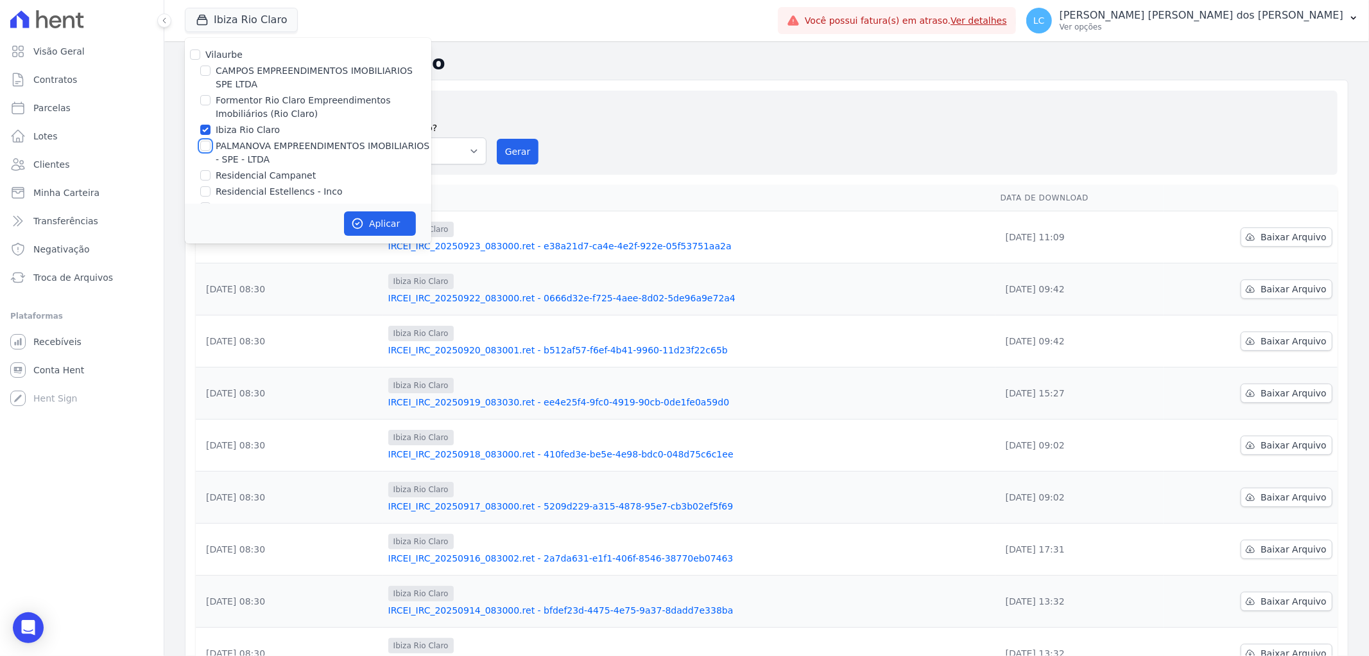
click at [202, 143] on input "PALMANOVA EMPREENDIMENTOS IMOBILIARIOS - SPE - LTDA" at bounding box center [205, 146] width 10 height 10
checkbox input "true"
click at [209, 130] on input "Ibiza Rio Claro" at bounding box center [205, 130] width 10 height 10
checkbox input "false"
click at [356, 225] on icon "button" at bounding box center [357, 223] width 13 height 13
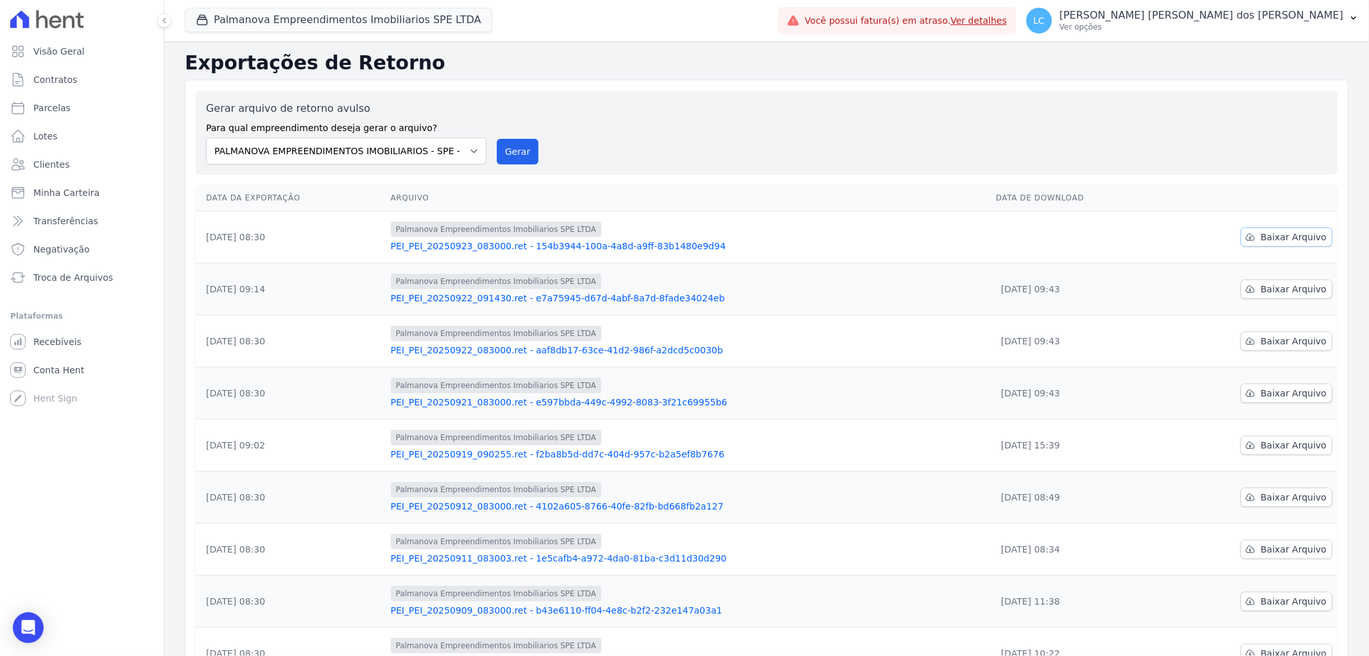
click at [1271, 239] on span "Baixar Arquivo" at bounding box center [1294, 236] width 66 height 13
drag, startPoint x: 315, startPoint y: 18, endPoint x: 279, endPoint y: 32, distance: 38.0
click at [312, 16] on button "Palmanova Empreendimentos Imobiliarios SPE LTDA" at bounding box center [339, 20] width 308 height 24
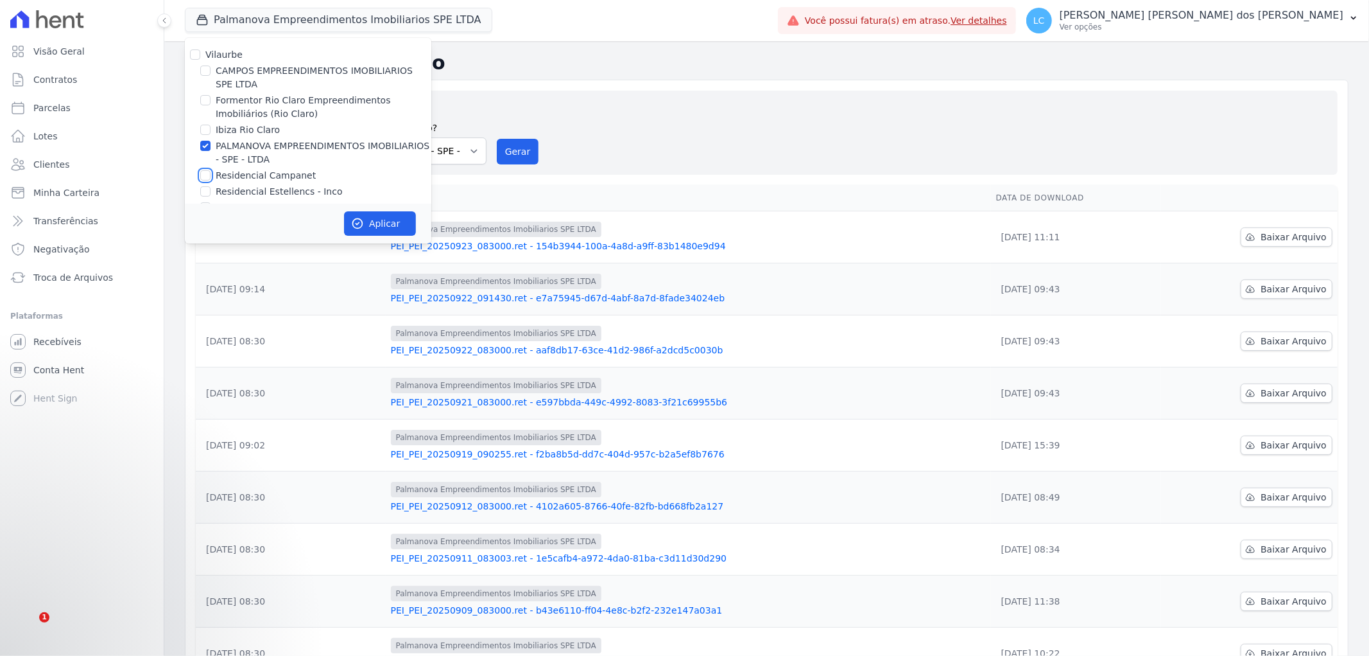
drag, startPoint x: 203, startPoint y: 175, endPoint x: 203, endPoint y: 162, distance: 12.2
click at [203, 175] on input "Residencial Campanet" at bounding box center [205, 175] width 10 height 10
checkbox input "true"
click at [204, 148] on input "PALMANOVA EMPREENDIMENTOS IMOBILIARIOS - SPE - LTDA" at bounding box center [205, 146] width 10 height 10
checkbox input "false"
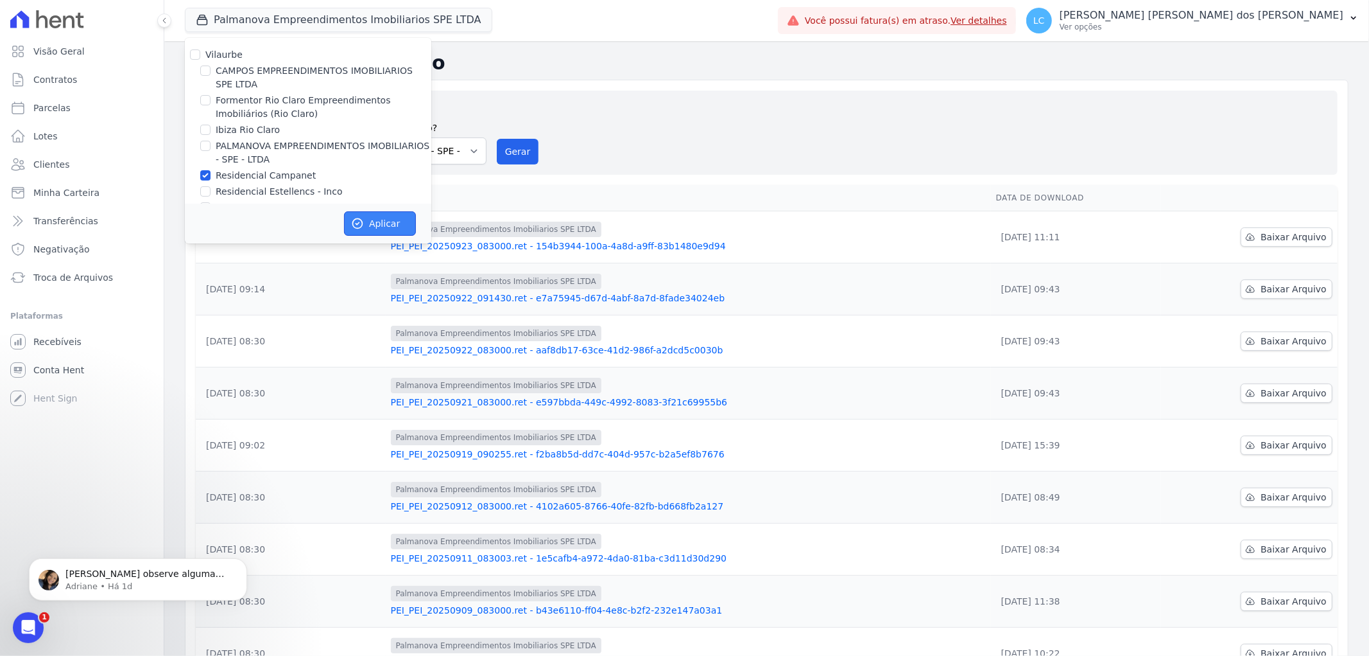
click at [370, 220] on button "Aplicar" at bounding box center [380, 223] width 72 height 24
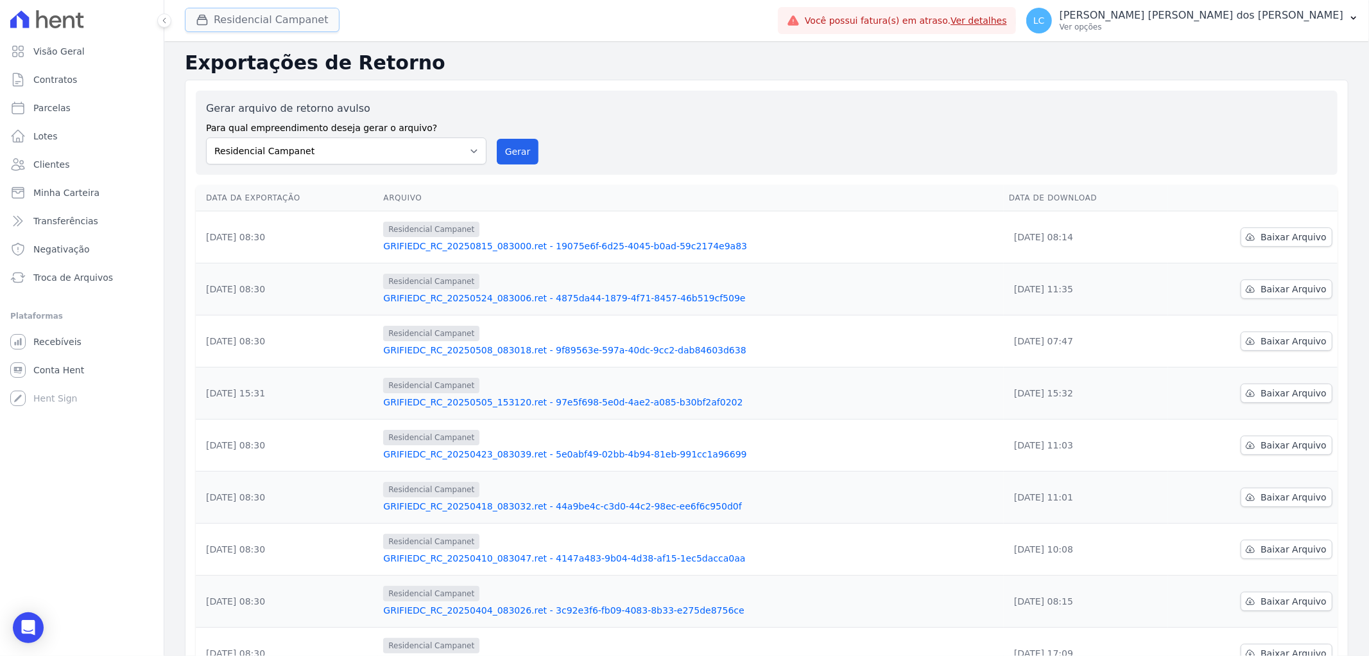
click at [276, 16] on button "Residencial Campanet" at bounding box center [262, 20] width 155 height 24
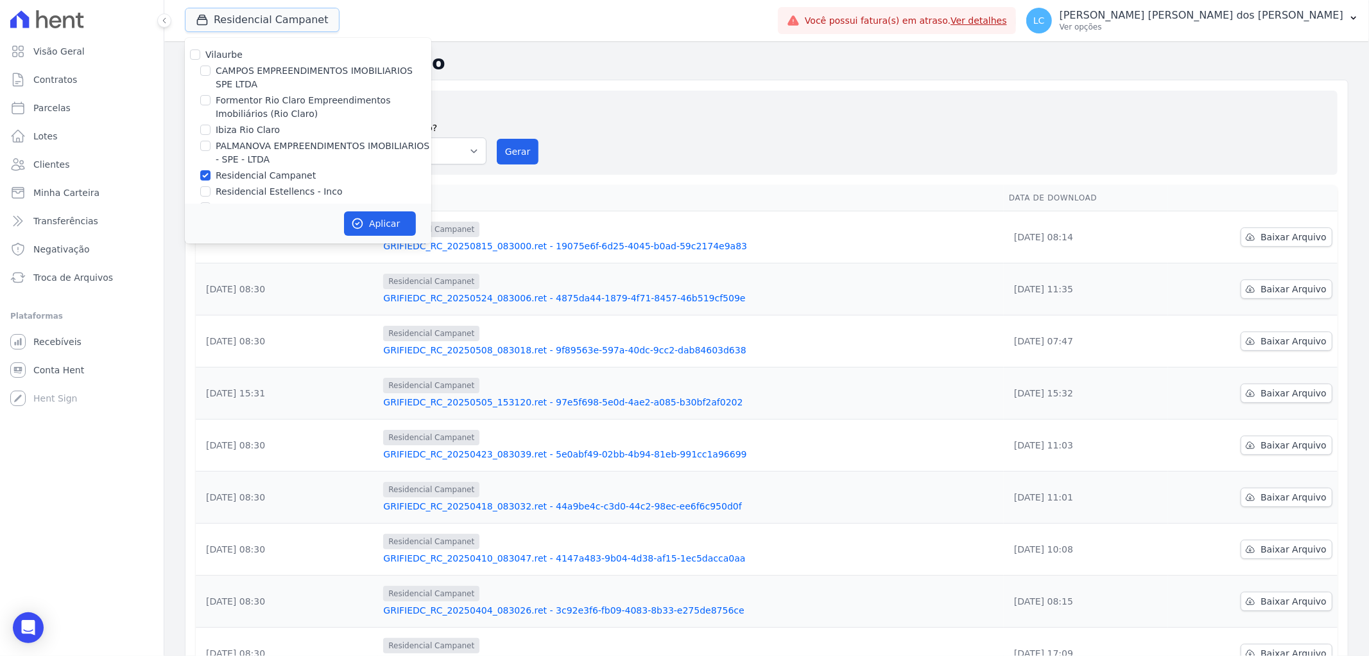
scroll to position [21, 0]
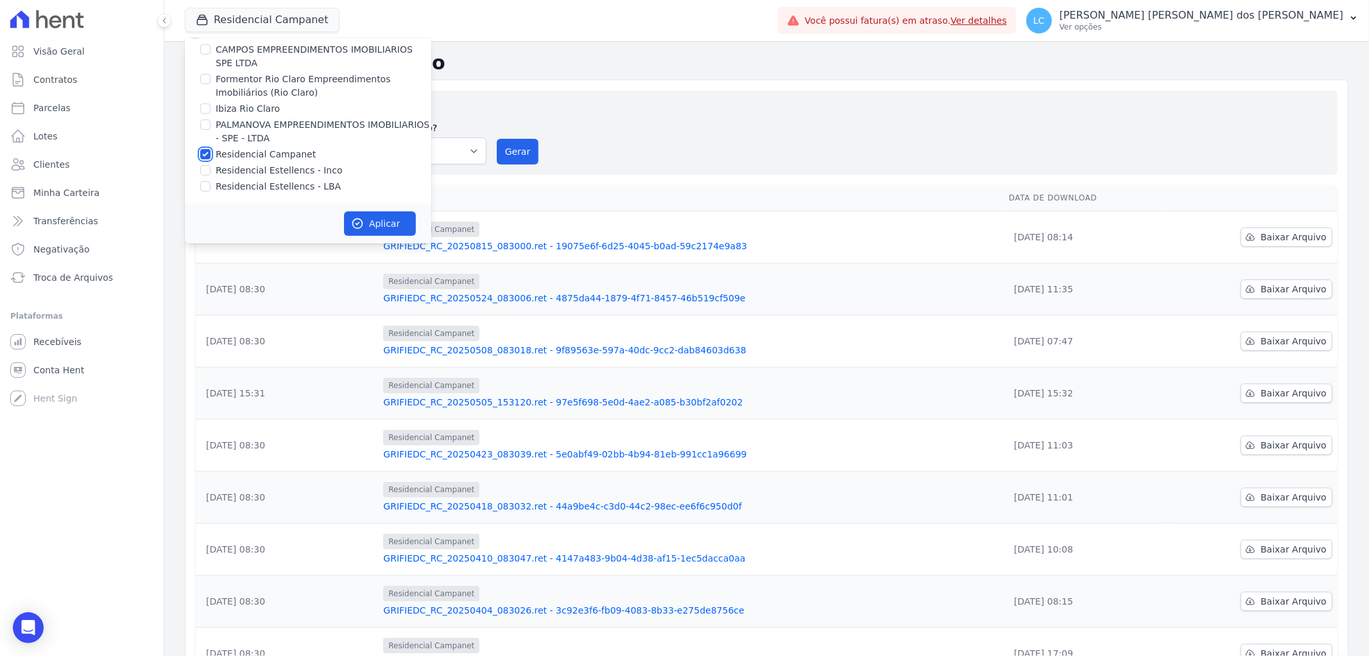
click at [205, 152] on input "Residencial Campanet" at bounding box center [205, 154] width 10 height 10
checkbox input "false"
click at [204, 185] on input "Residencial Estellencs - LBA" at bounding box center [205, 186] width 10 height 10
checkbox input "true"
click at [374, 222] on button "Aplicar" at bounding box center [380, 223] width 72 height 24
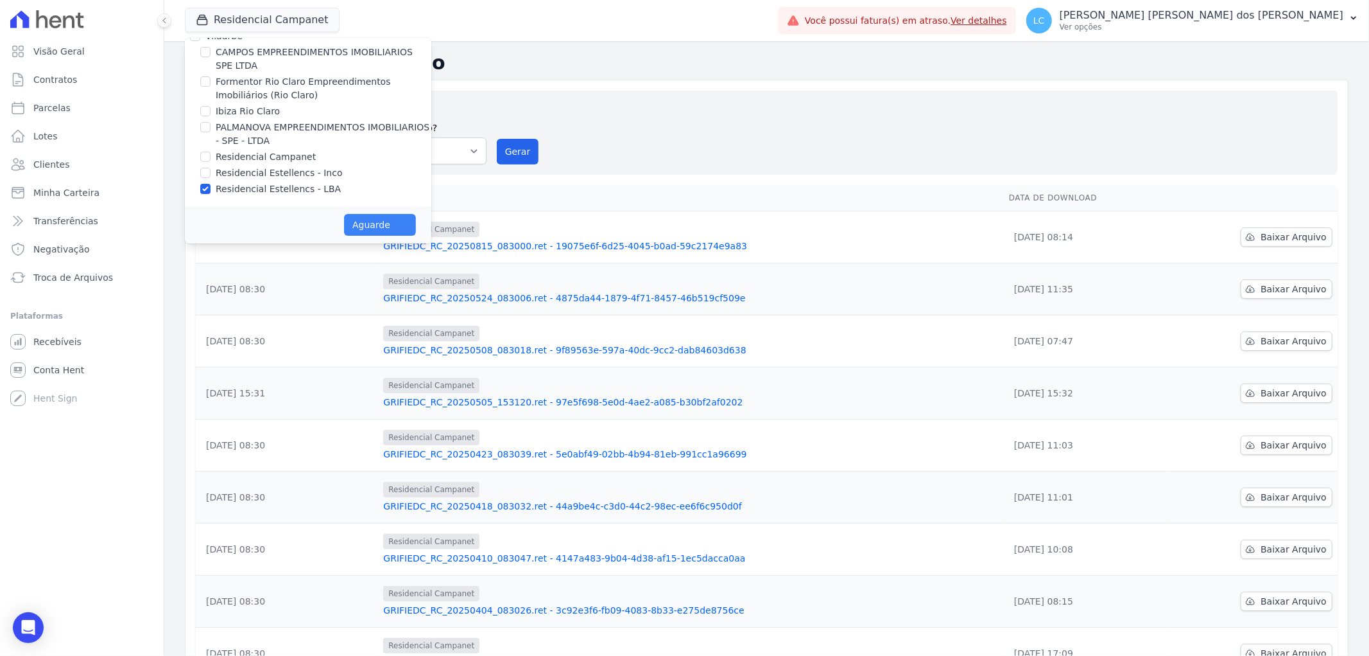
scroll to position [18, 0]
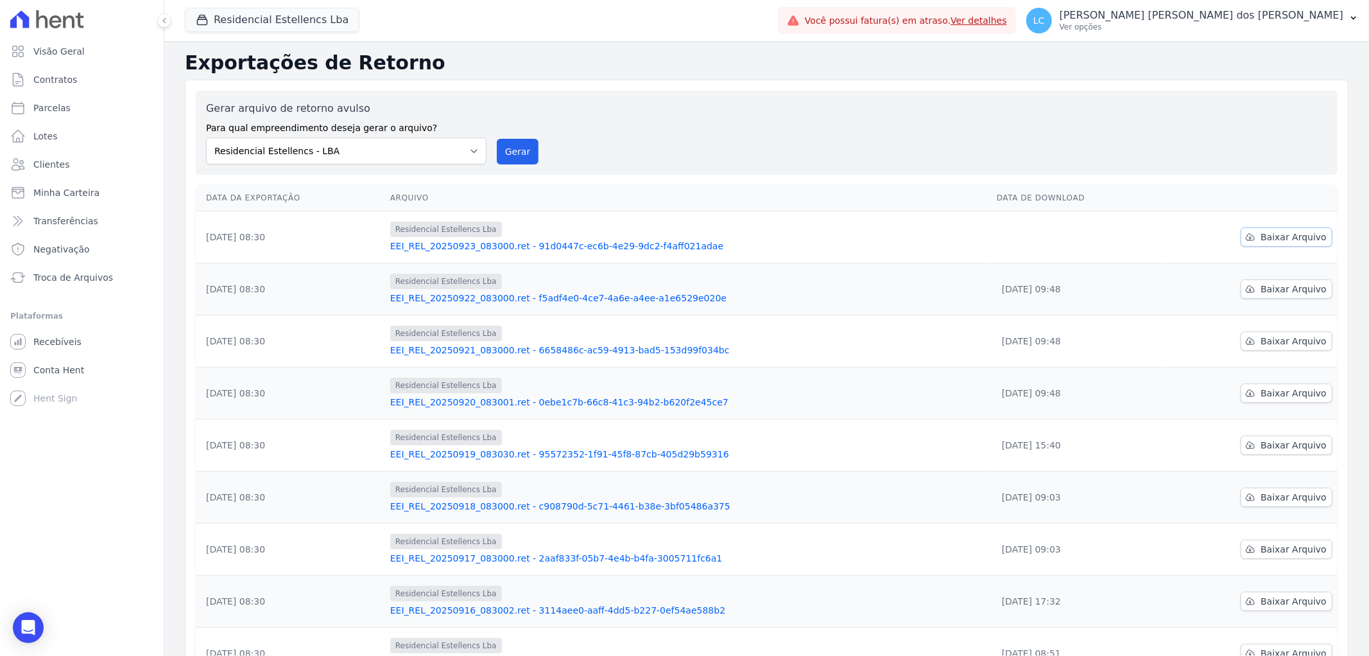
click at [1291, 230] on span "Baixar Arquivo" at bounding box center [1294, 236] width 66 height 13
